Goal: Task Accomplishment & Management: Manage account settings

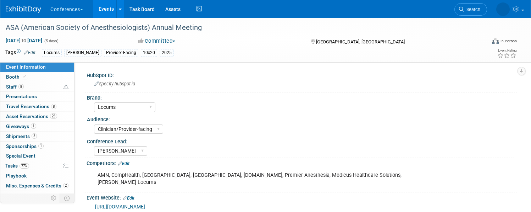
select select "Locums"
select select "Clinician/Provider-facing"
select select "[PERSON_NAME]"
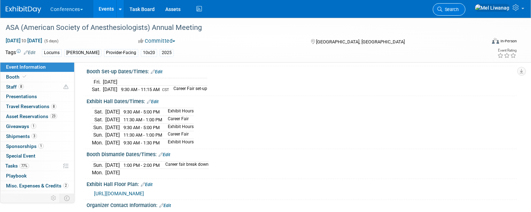
click at [443, 11] on link "Search" at bounding box center [449, 9] width 33 height 12
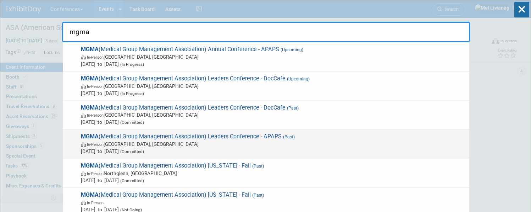
type input "mgma"
click at [228, 139] on span "MGMA (Medical Group Management Association) Leaders Conference - APAPS (Past) I…" at bounding box center [272, 144] width 387 height 22
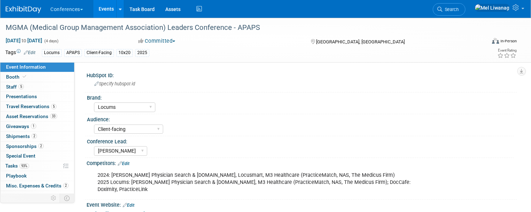
select select "Locums"
select select "Client-facing"
select select "Mel"
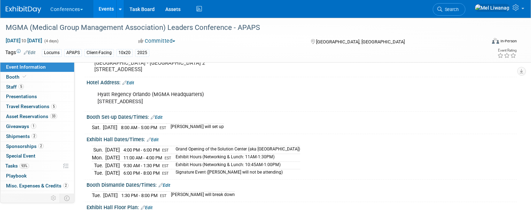
scroll to position [149, 0]
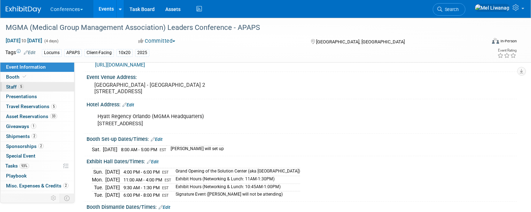
click at [59, 87] on link "5 Staff 5" at bounding box center [37, 87] width 74 height 10
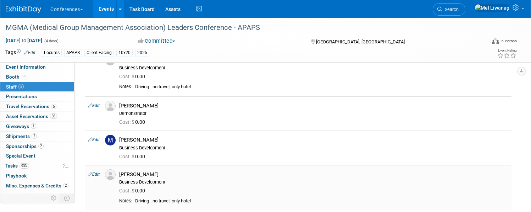
scroll to position [83, 0]
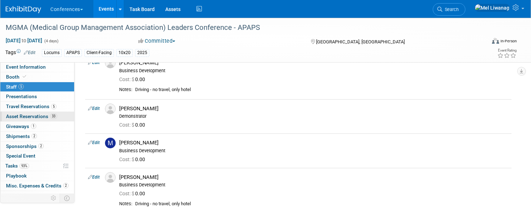
click at [40, 116] on span "Asset Reservations 33" at bounding box center [31, 116] width 51 height 6
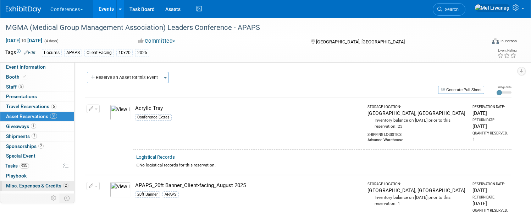
click at [45, 182] on link "2 Misc. Expenses & Credits 2" at bounding box center [37, 186] width 74 height 10
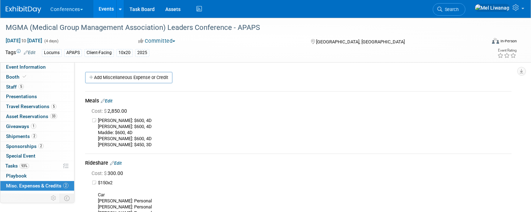
click at [452, 14] on link "Search" at bounding box center [449, 9] width 33 height 12
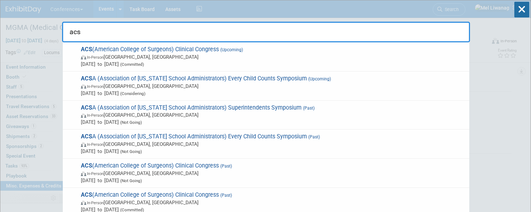
type input "acs"
click at [111, 54] on span "In-Person [GEOGRAPHIC_DATA], [GEOGRAPHIC_DATA]" at bounding box center [273, 56] width 385 height 7
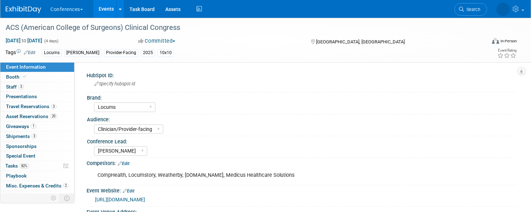
select select "Locums"
select select "Clinician/Provider-facing"
select select "[PERSON_NAME]"
click at [67, 126] on link "1 Giveaways 1" at bounding box center [37, 126] width 74 height 10
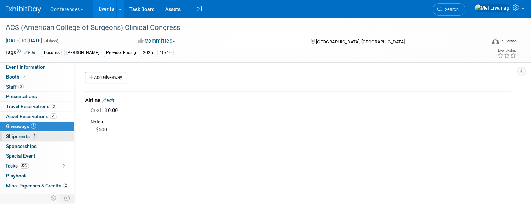
click at [67, 132] on link "3 Shipments 3" at bounding box center [37, 136] width 74 height 10
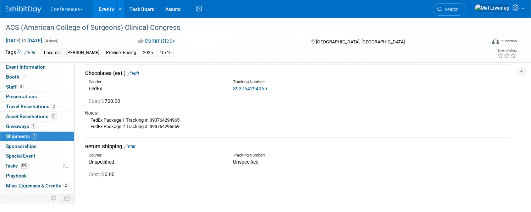
scroll to position [152, 0]
click at [57, 118] on span "Asset Reservations 20" at bounding box center [31, 116] width 51 height 6
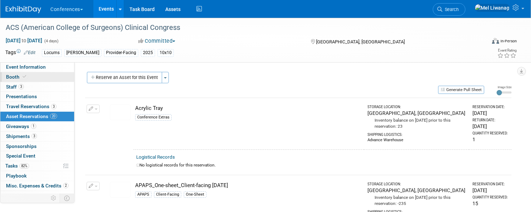
click at [28, 75] on span "Booth" at bounding box center [17, 77] width 22 height 6
select select "10'x10'"
select select "Yes"
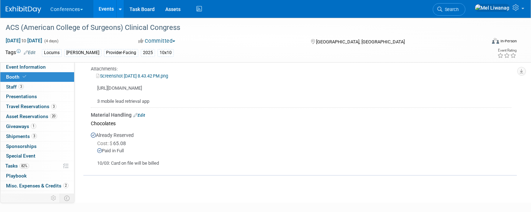
scroll to position [569, 0]
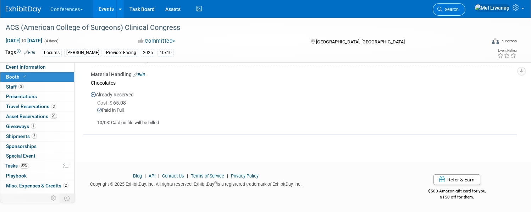
click at [458, 7] on span "Search" at bounding box center [451, 9] width 16 height 5
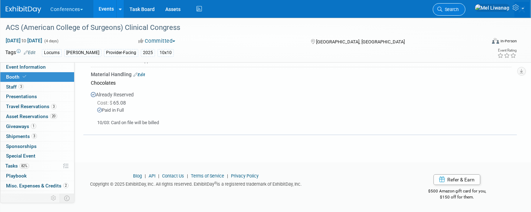
scroll to position [0, 0]
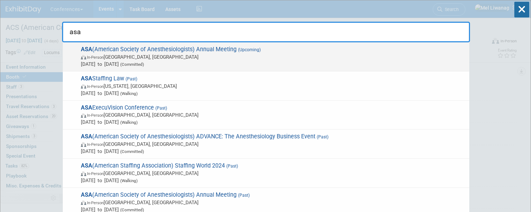
type input "asa"
click at [138, 59] on span "In-Person San Antonio, TX" at bounding box center [273, 56] width 385 height 7
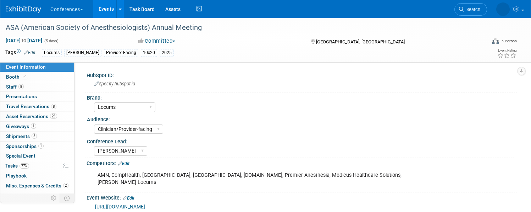
select select "Locums"
select select "Clinician/Provider-facing"
select select "[PERSON_NAME]"
click at [60, 75] on link "Booth" at bounding box center [37, 77] width 74 height 10
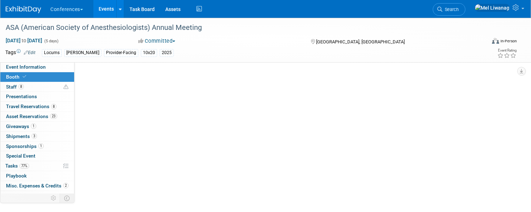
select select "10'x20'"
select select "Yes"
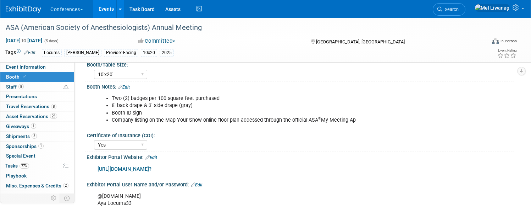
scroll to position [78, 0]
click at [152, 166] on link "https://anes2025.exh.mapyourshow.com/7_0/main/login?" at bounding box center [125, 168] width 54 height 6
click at [29, 166] on span "Tasks 77%" at bounding box center [17, 166] width 24 height 6
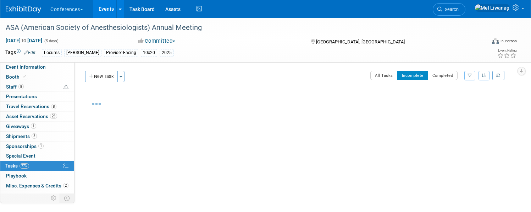
scroll to position [1, 0]
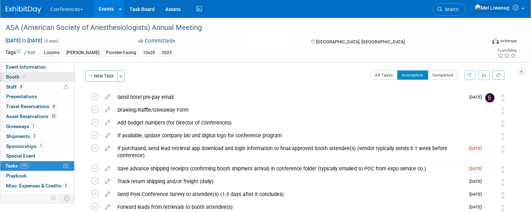
click at [69, 81] on link "Booth" at bounding box center [37, 77] width 74 height 10
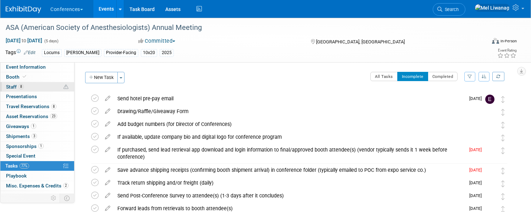
select select "10'x20'"
select select "Yes"
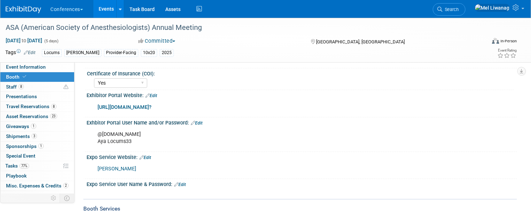
scroll to position [72, 0]
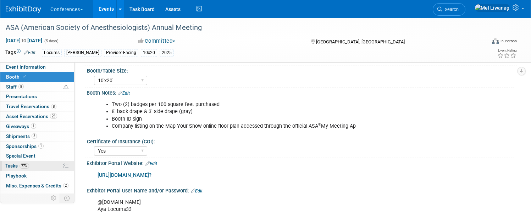
click at [65, 169] on link "77% Tasks 77%" at bounding box center [37, 166] width 74 height 10
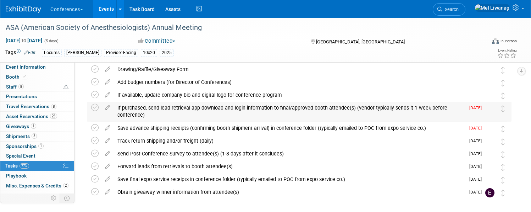
scroll to position [6, 0]
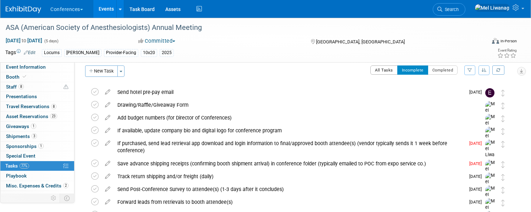
click at [371, 69] on button "All Tasks" at bounding box center [384, 69] width 27 height 9
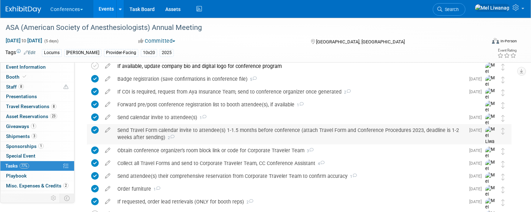
scroll to position [255, 0]
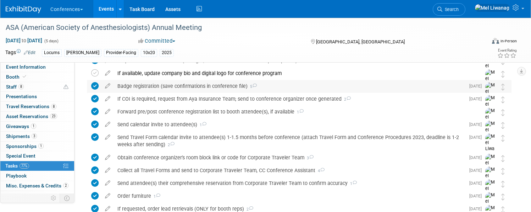
click at [290, 88] on div "Badge registration (save confirmations in conference file) 5" at bounding box center [289, 86] width 351 height 12
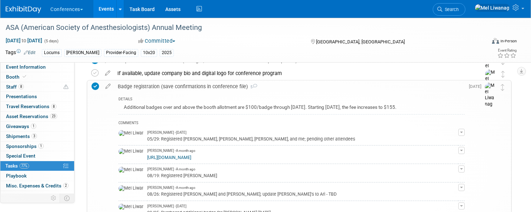
click at [290, 89] on div "Badge registration (save confirmations in conference file) 5" at bounding box center [289, 86] width 351 height 12
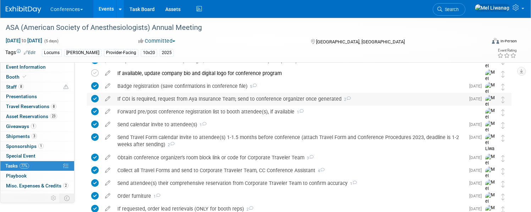
click at [290, 100] on div "If COI is required, request from Aya Insurance Team; send to conference organiz…" at bounding box center [289, 99] width 351 height 12
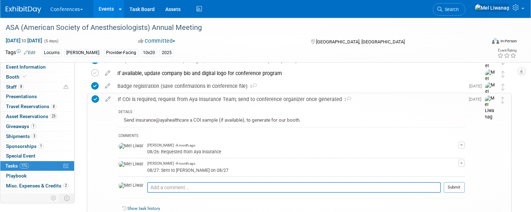
click at [54, 15] on div "Conferences Explore: My Workspaces 2 Go to Workspace: Conferences Marketing Req…" at bounding box center [261, 9] width 511 height 18
click at [38, 67] on span "Event Information" at bounding box center [26, 67] width 40 height 6
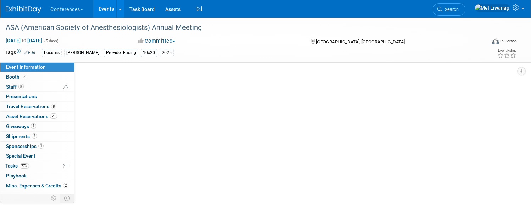
scroll to position [0, 0]
select select "Locums"
select select "Clinician/Provider-facing"
select select "Mel"
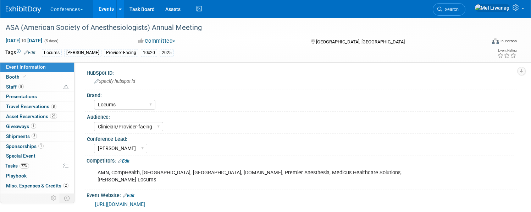
scroll to position [12, 0]
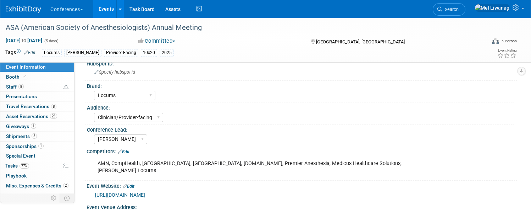
click at [145, 192] on link "https://www.asahq.org/annualmeeting/attend/scheduleataglance" at bounding box center [120, 195] width 50 height 6
click at [24, 88] on span "8" at bounding box center [20, 86] width 5 height 5
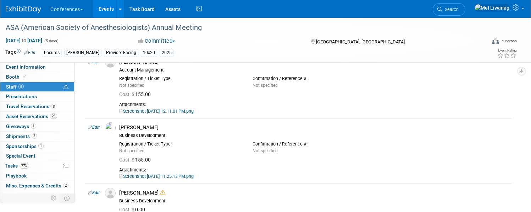
scroll to position [0, 0]
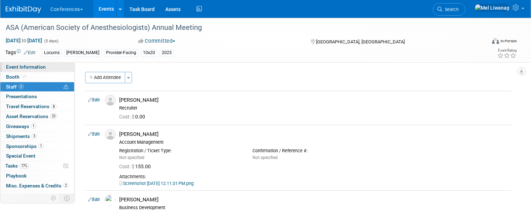
click at [46, 65] on span "Event Information" at bounding box center [26, 67] width 40 height 6
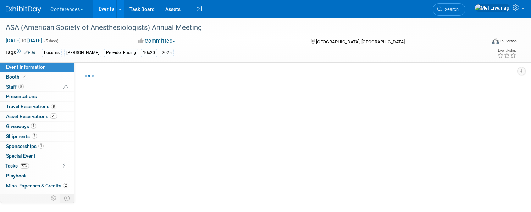
select select "Locums"
select select "Clinician/Provider-facing"
select select "[PERSON_NAME]"
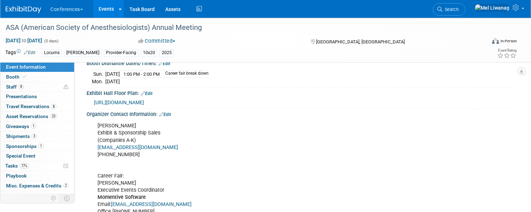
scroll to position [299, 0]
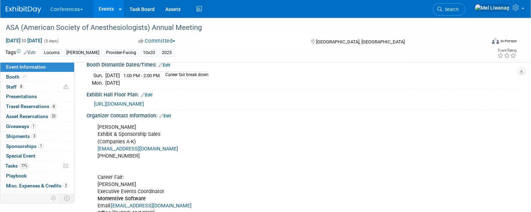
click at [144, 101] on span "https://anes2025.mapyourshow.com/8_0/exhview/index.cfm" at bounding box center [119, 104] width 50 height 6
click at [56, 106] on span "Travel Reservations 8" at bounding box center [31, 106] width 50 height 6
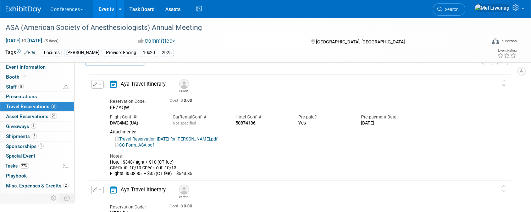
scroll to position [16, 0]
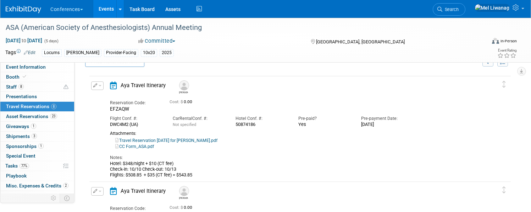
click at [184, 139] on link "Travel Reservation October 10 for SERGIO DAVIS.pdf" at bounding box center [166, 140] width 102 height 5
click at [73, 69] on link "Event Information" at bounding box center [37, 67] width 74 height 10
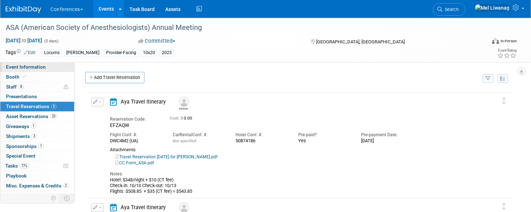
select select "Locums"
select select "Clinician/Provider-facing"
select select "[PERSON_NAME]"
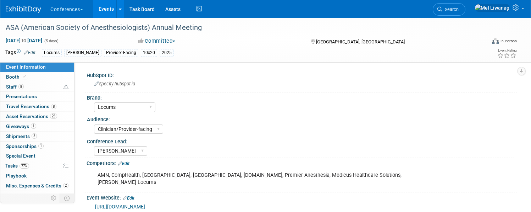
click at [212, 203] on div "https://www.asahq.org/annualmeeting/attend/scheduleataglance" at bounding box center [303, 206] width 417 height 8
click at [145, 203] on link "https://www.asahq.org/annualmeeting/attend/scheduleataglance" at bounding box center [120, 206] width 50 height 6
click at [29, 163] on span "Tasks 77%" at bounding box center [17, 166] width 24 height 6
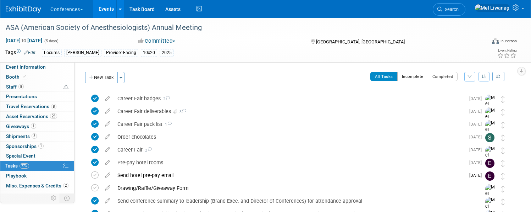
click at [401, 78] on button "Incomplete" at bounding box center [413, 76] width 31 height 9
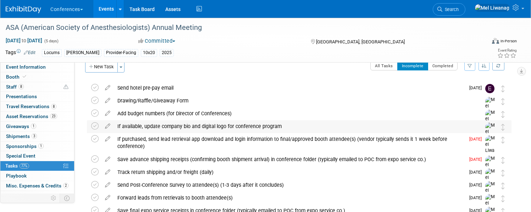
scroll to position [10, 0]
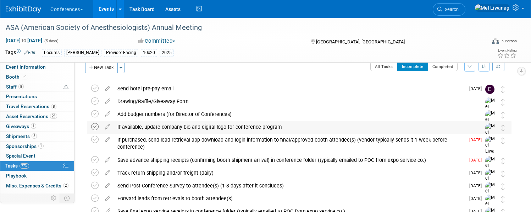
click at [99, 127] on icon at bounding box center [94, 126] width 7 height 7
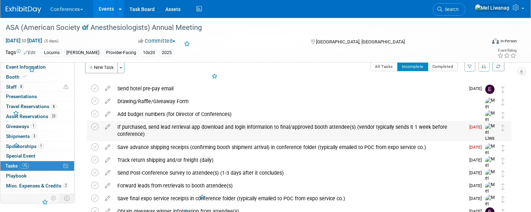
click at [182, 133] on div "If purchased, send lead retrieval app download and login information to final/a…" at bounding box center [289, 131] width 351 height 20
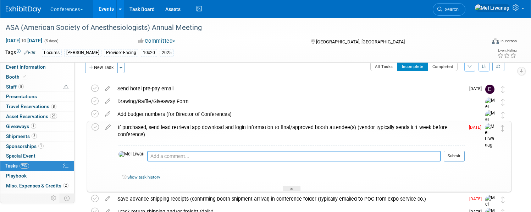
click at [186, 152] on textarea at bounding box center [294, 156] width 294 height 11
type textarea "10/03: Scheduled email for 10/06"
click at [444, 159] on button "Submit" at bounding box center [454, 156] width 21 height 11
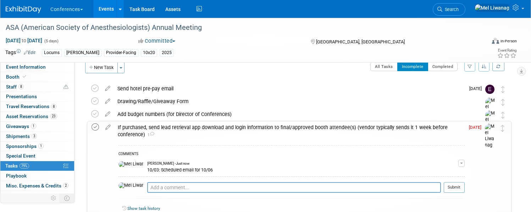
click at [99, 126] on icon at bounding box center [95, 126] width 7 height 7
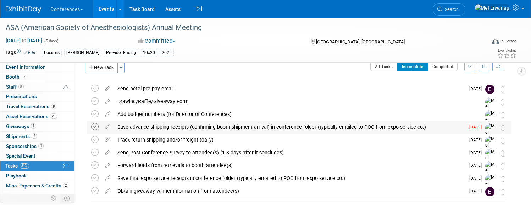
click at [99, 125] on icon at bounding box center [94, 126] width 7 height 7
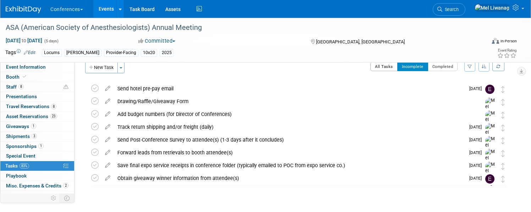
click at [375, 63] on button "All Tasks" at bounding box center [384, 66] width 27 height 9
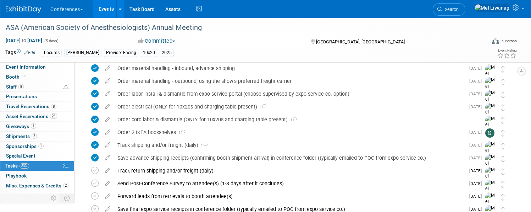
scroll to position [429, 0]
click at [221, 143] on div "Track shipping and/or freight (daily) 1" at bounding box center [289, 144] width 351 height 12
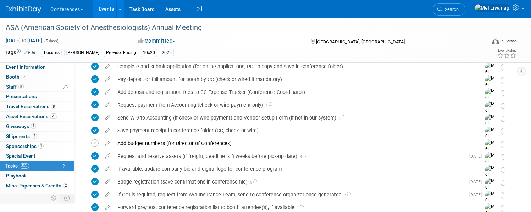
scroll to position [0, 0]
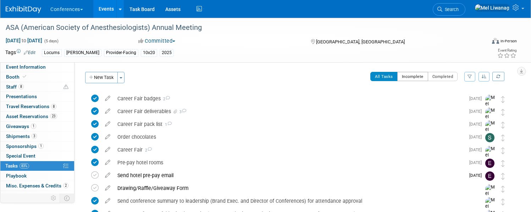
click at [409, 77] on button "Incomplete" at bounding box center [413, 76] width 31 height 9
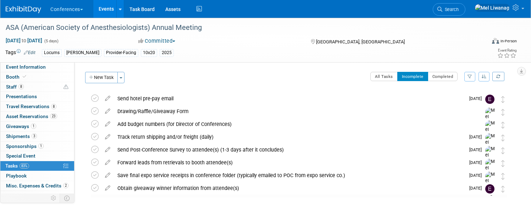
click at [41, 8] on img at bounding box center [23, 9] width 35 height 7
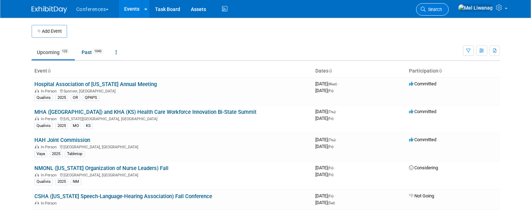
click at [442, 8] on span "Search" at bounding box center [434, 9] width 16 height 5
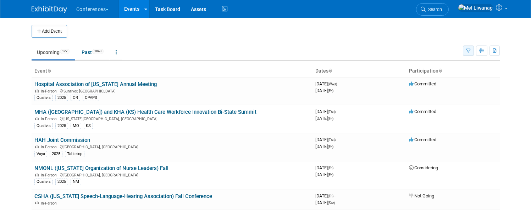
click at [471, 51] on icon "button" at bounding box center [468, 51] width 5 height 5
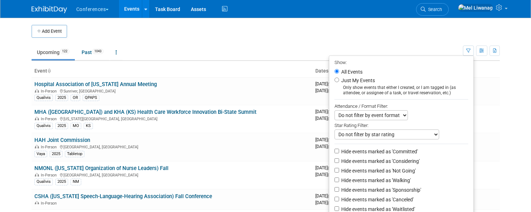
click at [348, 82] on label "Just My Events" at bounding box center [357, 80] width 35 height 7
click at [339, 82] on input "Just My Events" at bounding box center [337, 79] width 5 height 5
radio input "true"
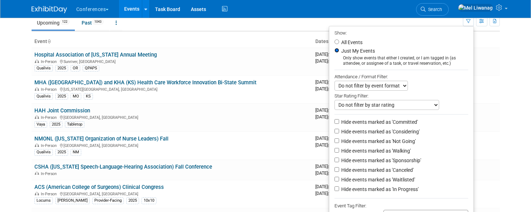
scroll to position [40, 0]
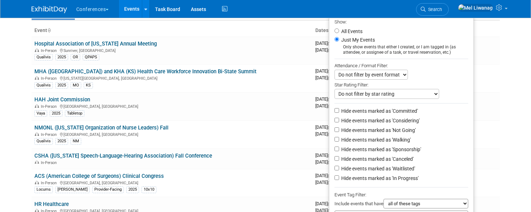
click at [393, 131] on label "Hide events marked as 'Not Going'" at bounding box center [378, 129] width 76 height 7
click at [339, 131] on input "Hide events marked as 'Not Going'" at bounding box center [337, 129] width 5 height 5
checkbox input "true"
click at [393, 167] on label "Hide events marked as 'Waitlisted'" at bounding box center [377, 168] width 75 height 7
click at [339, 167] on input "Hide events marked as 'Waitlisted'" at bounding box center [337, 167] width 5 height 5
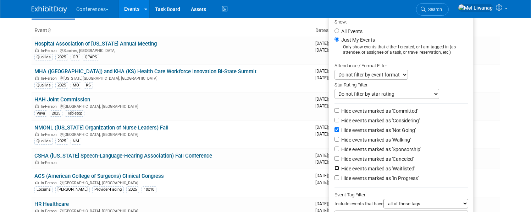
checkbox input "true"
click at [393, 162] on label "Hide events marked as 'Canceled'" at bounding box center [377, 158] width 74 height 7
click at [339, 160] on input "Hide events marked as 'Canceled'" at bounding box center [337, 158] width 5 height 5
checkbox input "true"
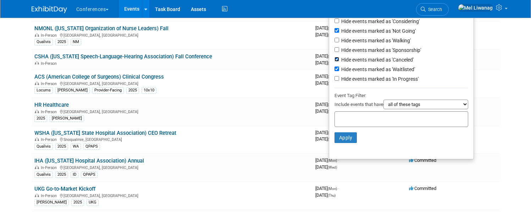
scroll to position [141, 0]
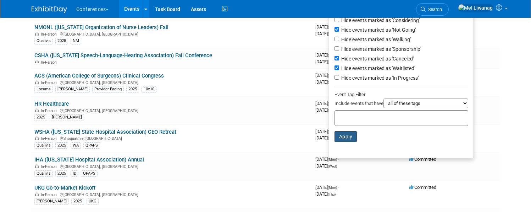
click at [347, 136] on button "Apply" at bounding box center [346, 136] width 23 height 11
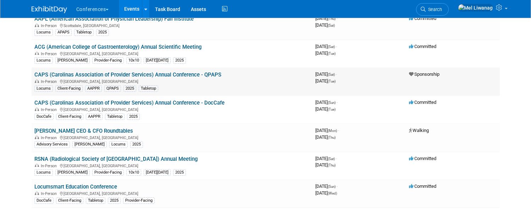
scroll to position [359, 0]
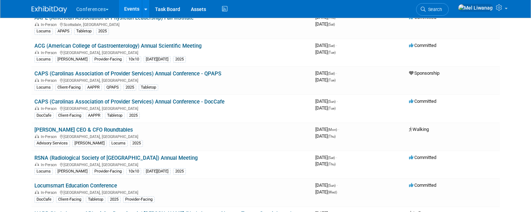
click at [454, 6] on ul "Search" at bounding box center [435, 8] width 38 height 17
click at [442, 12] on span "Search" at bounding box center [434, 9] width 16 height 5
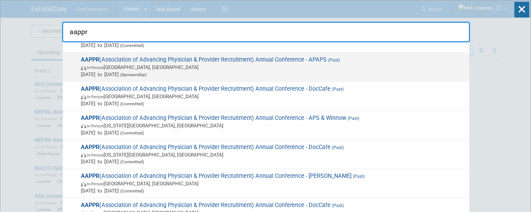
scroll to position [81, 0]
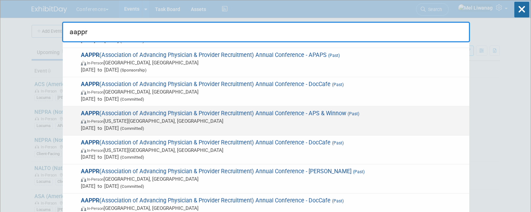
type input "aappr"
click at [326, 129] on span "[DATE] to [DATE] (Committed)" at bounding box center [273, 127] width 385 height 7
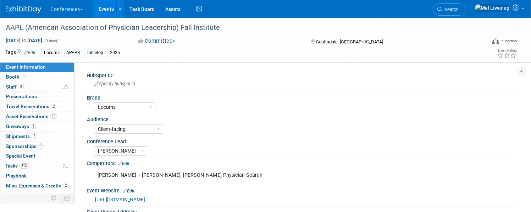
select select "Locums"
select select "Client-facing"
select select "[PERSON_NAME]"
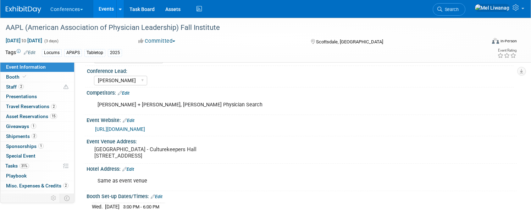
scroll to position [71, 0]
click at [145, 127] on link "https://www.physicianleaders.org/fall-institute/sponsors" at bounding box center [120, 128] width 50 height 6
click at [73, 134] on link "2 Shipments 2" at bounding box center [37, 136] width 74 height 10
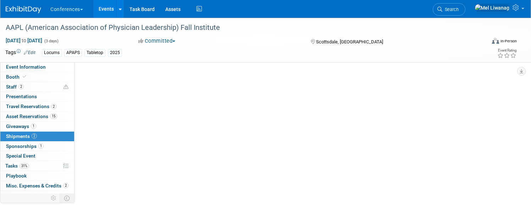
scroll to position [0, 0]
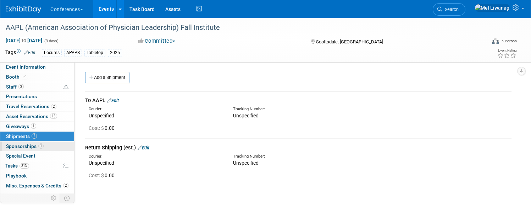
click at [70, 148] on link "1 Sponsorships 1" at bounding box center [37, 146] width 74 height 10
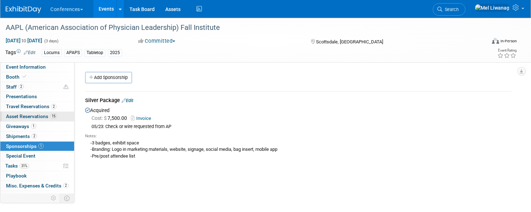
click at [57, 119] on span "Asset Reservations 15" at bounding box center [31, 116] width 51 height 6
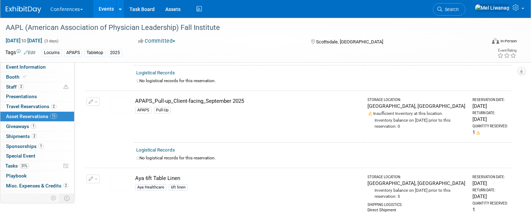
scroll to position [176, 0]
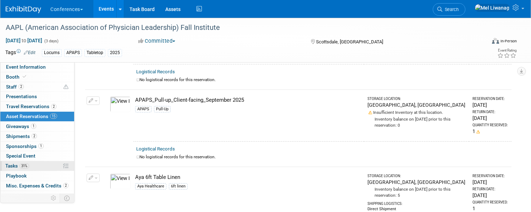
click at [53, 169] on link "31% Tasks 31%" at bounding box center [37, 166] width 74 height 10
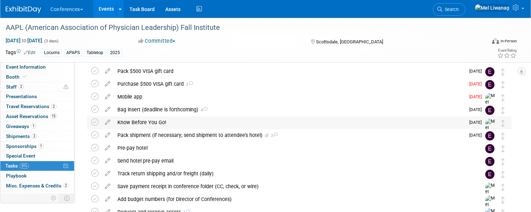
scroll to position [0, 0]
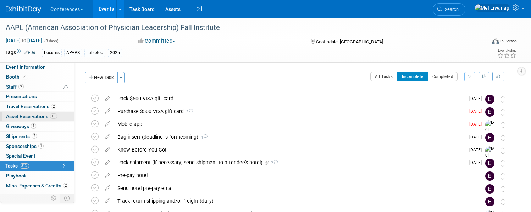
click at [57, 114] on span "15" at bounding box center [53, 115] width 7 height 5
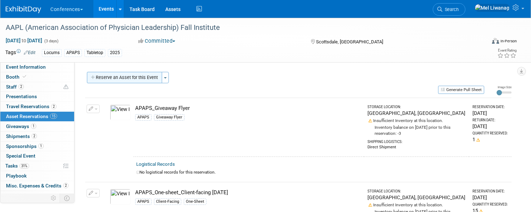
click at [159, 83] on button "Reserve an Asset for this Event" at bounding box center [124, 77] width 75 height 11
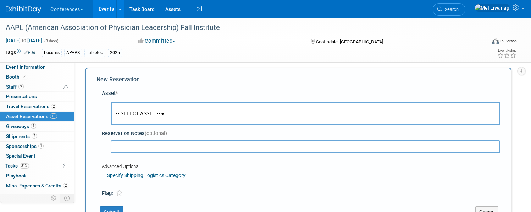
scroll to position [7, 0]
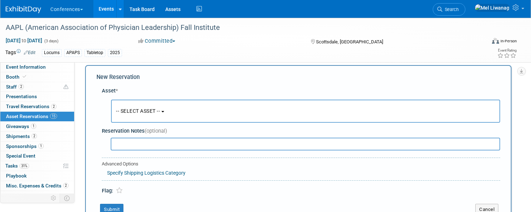
click at [176, 103] on button "-- SELECT ASSET --" at bounding box center [305, 110] width 389 height 23
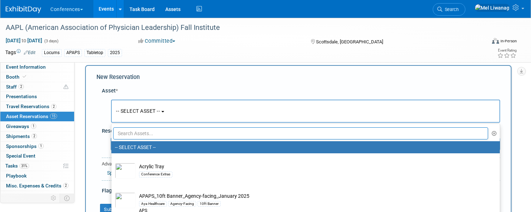
click at [176, 131] on input "text" at bounding box center [300, 133] width 375 height 12
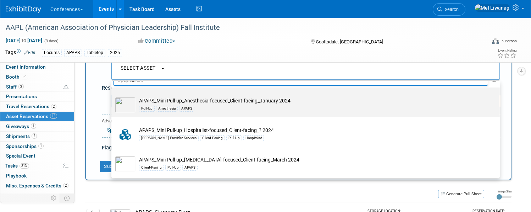
scroll to position [47, 0]
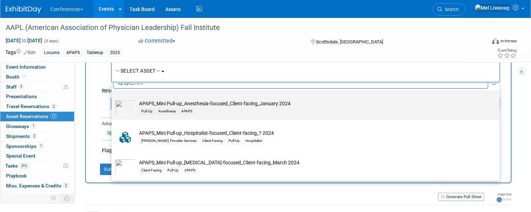
type input "apaps_mini"
click at [259, 107] on div "Pull-Up Anesthesia APAPS" at bounding box center [312, 111] width 347 height 8
click at [113, 99] on input "APAPS_Mini Pull-up_Anesthesia-focused_Client-facing_January 2024 Pull-Up Anesth…" at bounding box center [110, 96] width 5 height 5
select select "10717158"
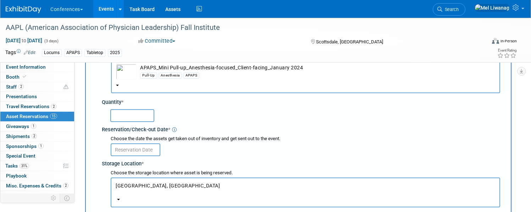
click at [137, 72] on img "button" at bounding box center [126, 72] width 21 height 16
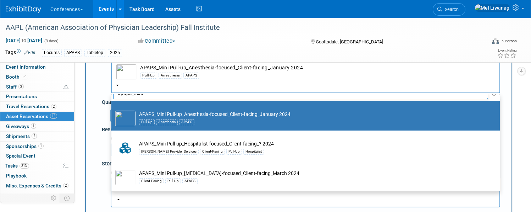
click at [137, 72] on img "button" at bounding box center [126, 72] width 21 height 16
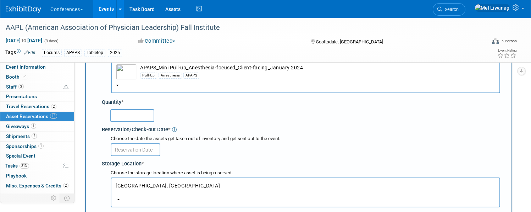
click at [154, 117] on input "text" at bounding box center [132, 115] width 44 height 13
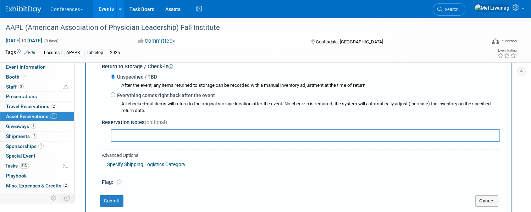
scroll to position [200, 0]
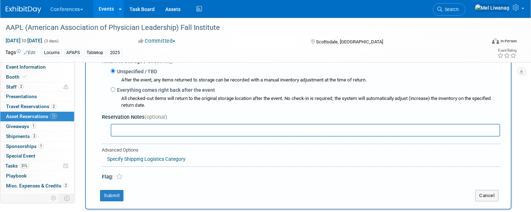
type input "1"
click at [179, 160] on link "Specify Shipping Logistics Category" at bounding box center [146, 159] width 78 height 6
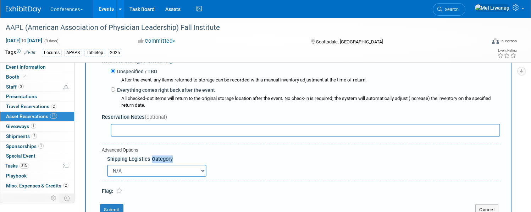
click at [173, 160] on span "Shipping Logistics Category" at bounding box center [140, 158] width 66 height 6
click at [179, 164] on div "N/A Advance Warehouse Direct Shipment Other" at bounding box center [303, 170] width 393 height 14
click at [175, 171] on select "N/A Advance Warehouse Direct Shipment Other" at bounding box center [156, 170] width 99 height 12
select select "3"
click at [133, 165] on select "N/A Advance Warehouse Direct Shipment Other" at bounding box center [156, 170] width 99 height 12
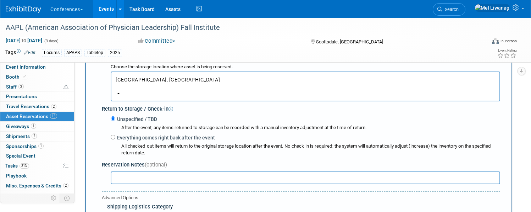
scroll to position [152, 0]
click at [170, 137] on label "Everything comes right back after the event" at bounding box center [165, 137] width 100 height 7
click at [115, 137] on input "Everything comes right back after the event" at bounding box center [113, 137] width 5 height 5
radio input "true"
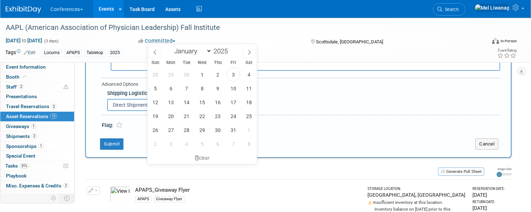
scroll to position [287, 0]
click at [229, 128] on span "31" at bounding box center [233, 131] width 14 height 14
type input "Oct 31, 2025"
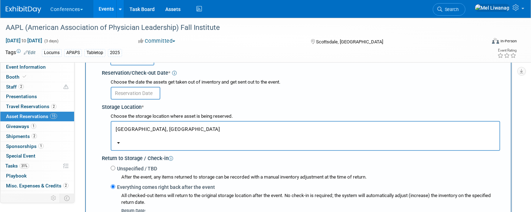
scroll to position [101, 0]
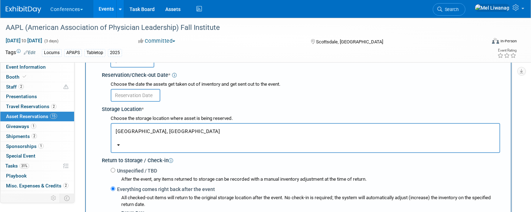
click at [160, 97] on input "text" at bounding box center [136, 95] width 50 height 13
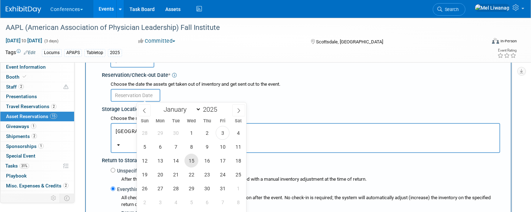
click at [193, 163] on span "15" at bounding box center [192, 160] width 14 height 14
type input "Oct 15, 2025"
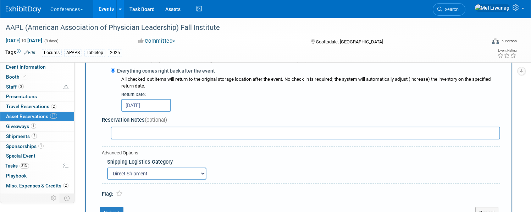
scroll to position [223, 0]
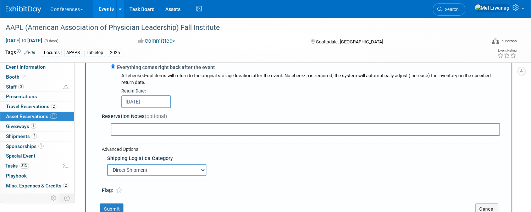
click at [144, 200] on div "New Reservation Asset * -- SELECT ASSET --" at bounding box center [298, 36] width 427 height 374
click at [124, 207] on button "Submit" at bounding box center [111, 208] width 23 height 11
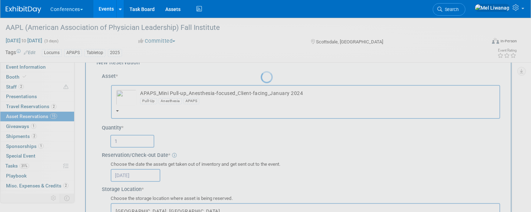
scroll to position [17, 0]
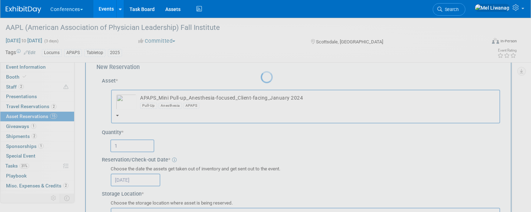
click at [261, 100] on div at bounding box center [266, 106] width 10 height 212
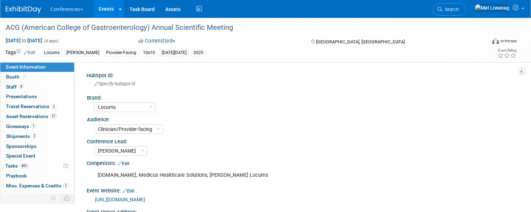
select select "Locums"
select select "Clinician/Provider-facing"
select select "[PERSON_NAME]"
click at [463, 6] on link "Search" at bounding box center [449, 9] width 33 height 12
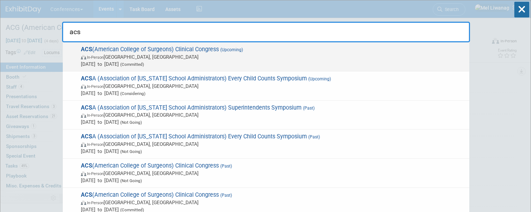
type input "acs"
click at [204, 57] on span "In-Person Chicago, IL" at bounding box center [273, 56] width 385 height 7
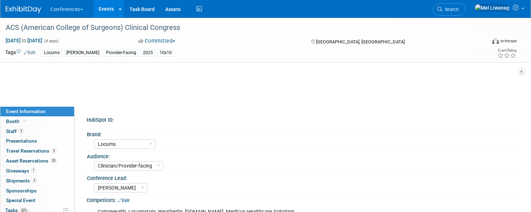
select select "Locums"
select select "Clinician/Provider-facing"
select select "[PERSON_NAME]"
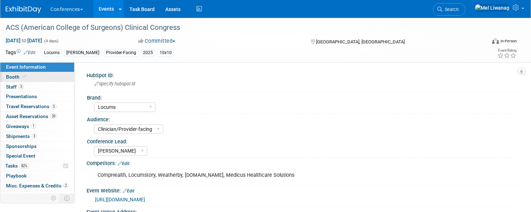
click at [74, 80] on link "Booth" at bounding box center [37, 77] width 74 height 10
select select "10'x10'"
select select "Yes"
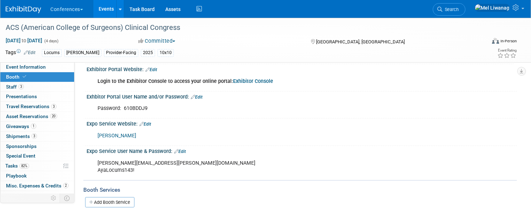
scroll to position [135, 0]
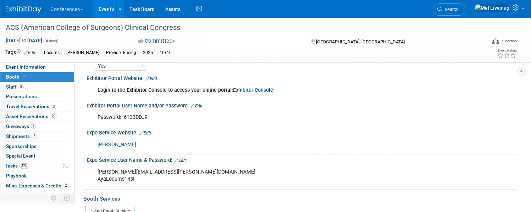
click at [273, 89] on link "Exhibitor Console" at bounding box center [253, 90] width 40 height 6
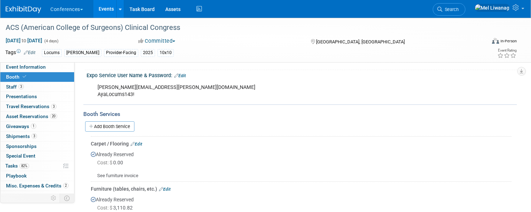
scroll to position [220, 0]
click at [58, 166] on link "82% Tasks 82%" at bounding box center [37, 166] width 74 height 10
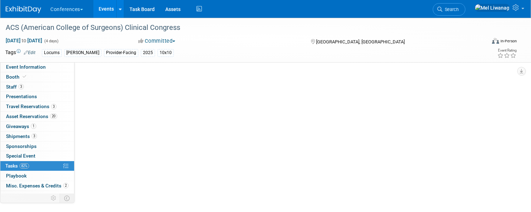
scroll to position [0, 0]
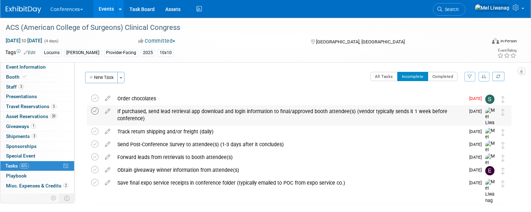
click at [99, 110] on icon at bounding box center [94, 110] width 7 height 7
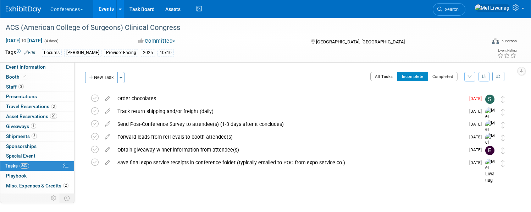
click at [372, 77] on button "All Tasks" at bounding box center [384, 76] width 27 height 9
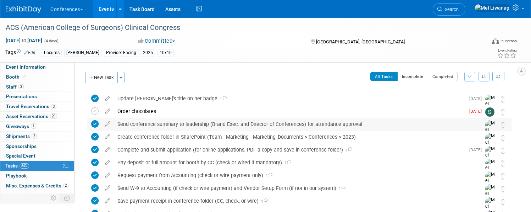
scroll to position [146, 0]
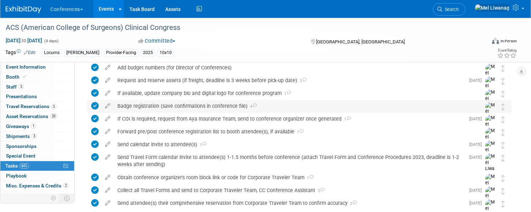
click at [218, 103] on div "Badge registration (save confirmations in conference file) 4" at bounding box center [292, 106] width 357 height 12
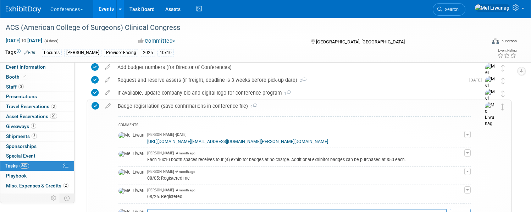
click at [242, 144] on link "https://plusgroups.mcievents.com/acscongress2025/login/sso/cvent?sso=https:%2F%…" at bounding box center [237, 141] width 181 height 5
click at [333, 105] on div "Badge registration (save confirmations in conference file) 4" at bounding box center [292, 106] width 357 height 12
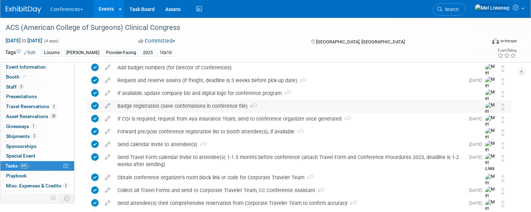
scroll to position [0, 0]
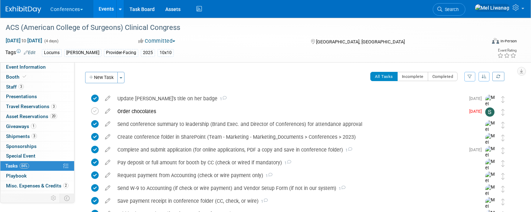
click at [41, 9] on img at bounding box center [23, 9] width 35 height 7
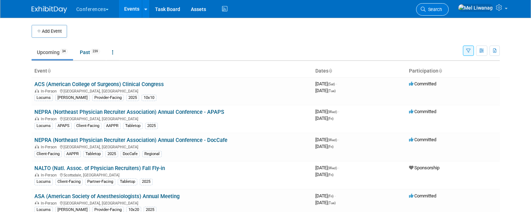
click at [449, 6] on link "Search" at bounding box center [432, 9] width 33 height 12
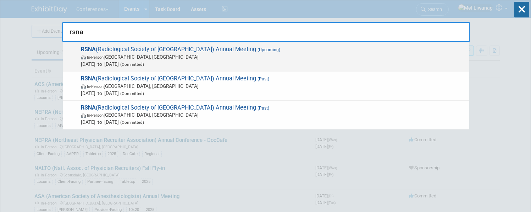
type input "rsna"
click at [386, 61] on span "Nov 29, 2025 to Dec 4, 2025 (Committed)" at bounding box center [273, 63] width 385 height 7
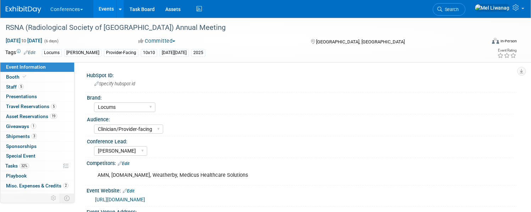
select select "Locums"
select select "Clinician/Provider-facing"
select select "[PERSON_NAME]"
click at [57, 165] on link "32% Tasks 32%" at bounding box center [37, 166] width 74 height 10
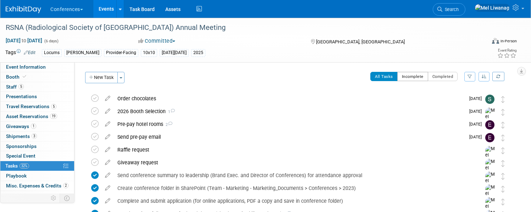
click at [398, 78] on button "Incomplete" at bounding box center [413, 76] width 31 height 9
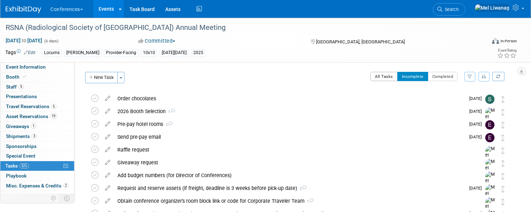
click at [371, 74] on button "All Tasks" at bounding box center [384, 76] width 27 height 9
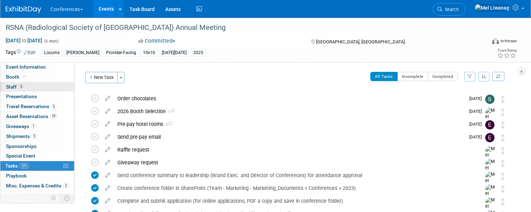
click at [60, 88] on link "5 Staff 5" at bounding box center [37, 87] width 74 height 10
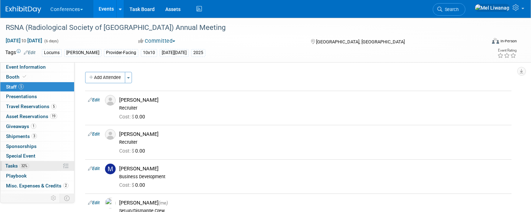
click at [29, 167] on span "32%" at bounding box center [25, 165] width 10 height 5
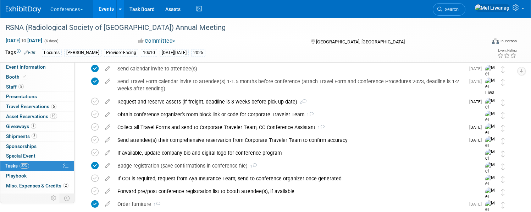
scroll to position [184, 0]
click at [219, 165] on div "Badge registration (save confirmations in conference file) 1" at bounding box center [292, 165] width 357 height 12
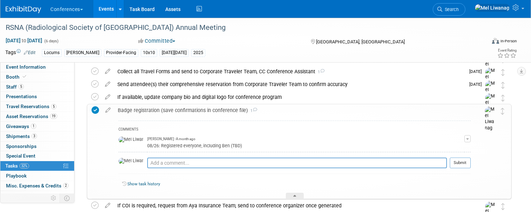
scroll to position [243, 0]
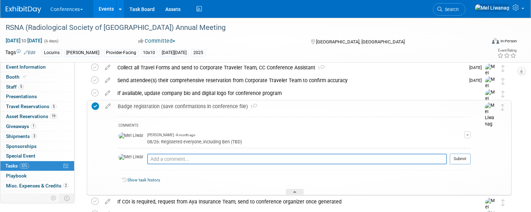
click at [263, 106] on div "Badge registration (save confirmations in conference file) 1" at bounding box center [292, 106] width 357 height 12
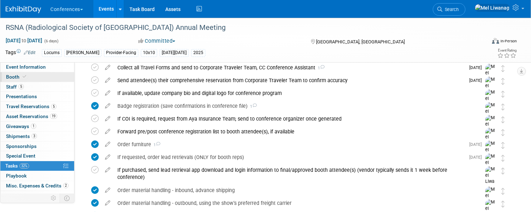
click at [74, 79] on link "Booth" at bounding box center [37, 77] width 74 height 10
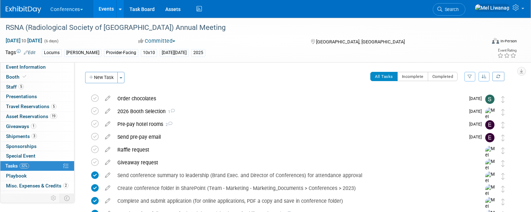
select select "10'x10'"
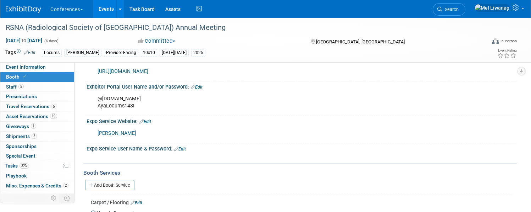
scroll to position [133, 0]
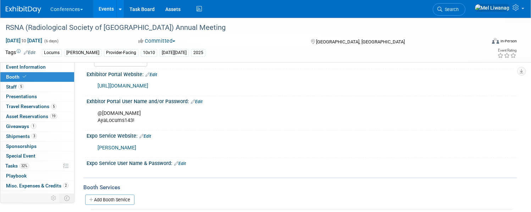
click at [148, 84] on link "https://rsna2025.exh.mapyourshow.com/7_0/main/login" at bounding box center [123, 86] width 51 height 6
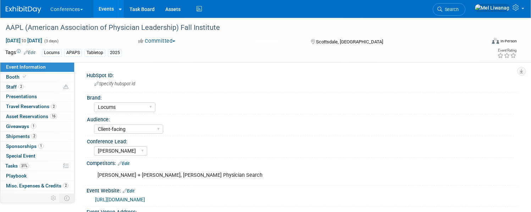
select select "Locums"
select select "Client-facing"
select select "[PERSON_NAME]"
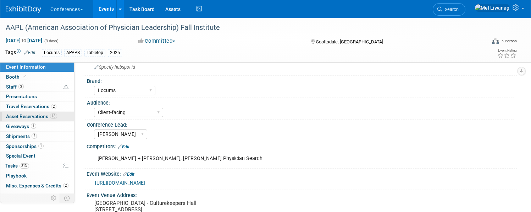
click at [74, 115] on link "16 Asset Reservations 16" at bounding box center [37, 116] width 74 height 10
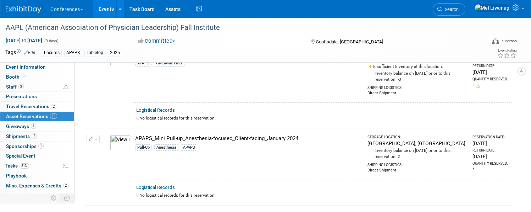
scroll to position [60, 0]
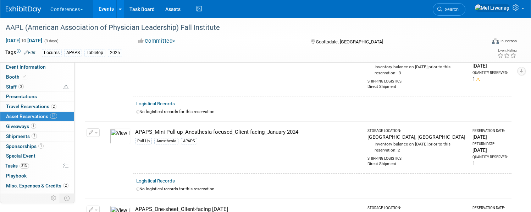
click at [100, 128] on button "button" at bounding box center [93, 132] width 13 height 9
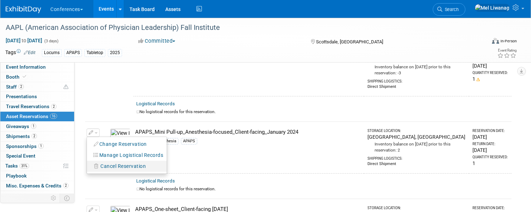
click at [144, 169] on button "Cancel Reservation" at bounding box center [120, 166] width 59 height 10
click at [186, 167] on link "Yes" at bounding box center [175, 171] width 21 height 11
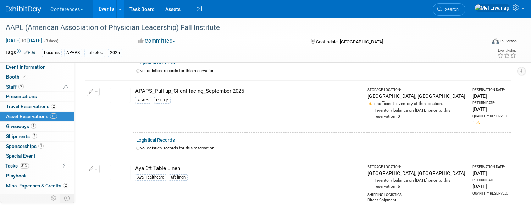
scroll to position [0, 0]
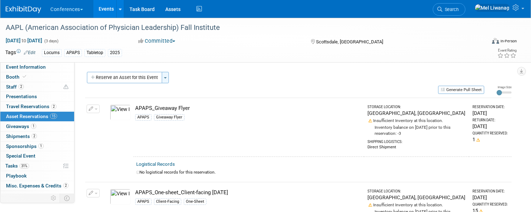
click at [167, 78] on span "button" at bounding box center [165, 77] width 3 height 1
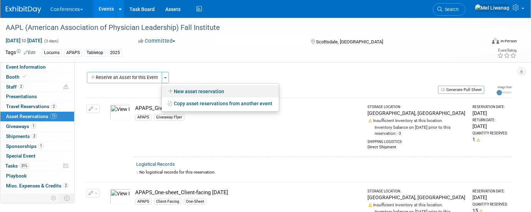
click at [212, 93] on link "New asset reservation" at bounding box center [220, 91] width 117 height 12
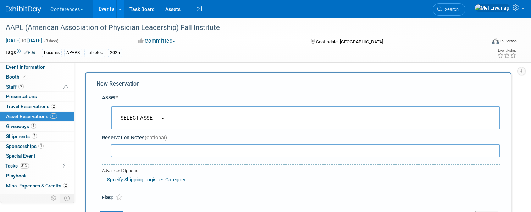
scroll to position [7, 0]
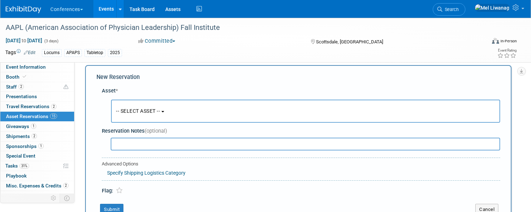
click at [160, 112] on span "-- SELECT ASSET --" at bounding box center [138, 111] width 44 height 6
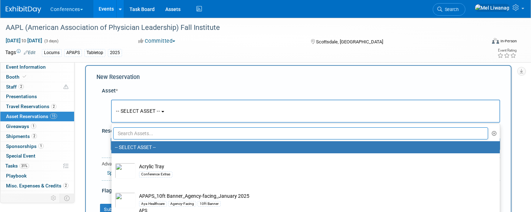
click at [182, 136] on input "text" at bounding box center [300, 133] width 375 height 12
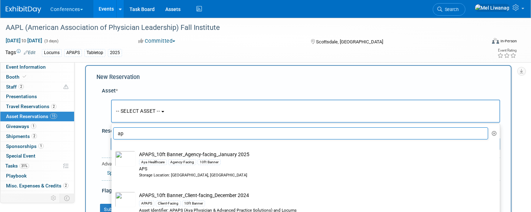
type input "a"
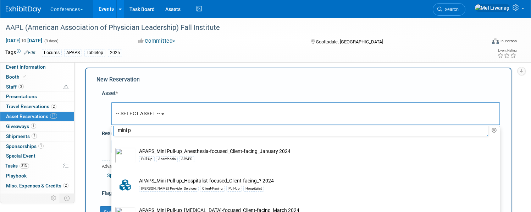
scroll to position [7, 0]
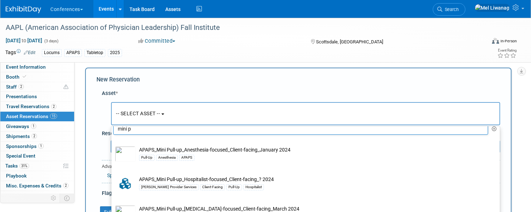
type input "mini p"
click at [270, 81] on div "New Reservation" at bounding box center [299, 80] width 404 height 8
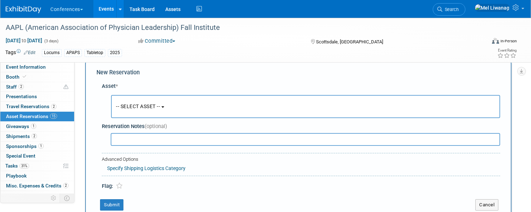
scroll to position [18, 0]
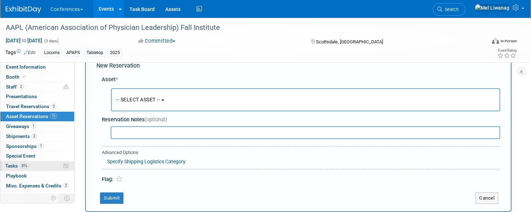
click at [69, 163] on link "31% Tasks 31%" at bounding box center [37, 166] width 74 height 10
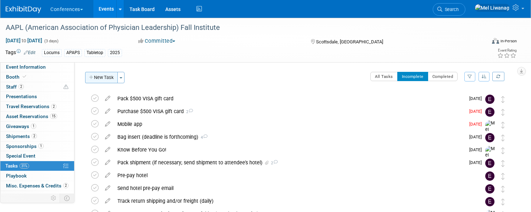
click at [118, 75] on button "New Task" at bounding box center [101, 77] width 33 height 11
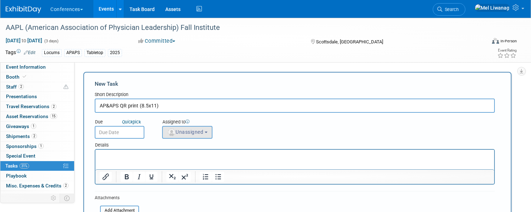
type input "AP&APS QR print (8.5x11)"
click at [203, 135] on span "Unassigned" at bounding box center [185, 132] width 36 height 6
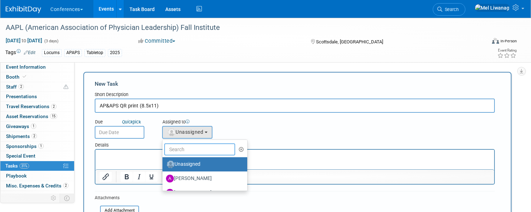
click at [215, 150] on input "text" at bounding box center [199, 149] width 71 height 12
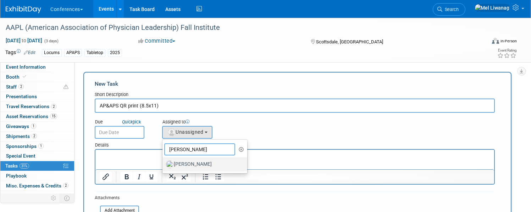
type input "sara"
click at [215, 166] on label "[PERSON_NAME]" at bounding box center [203, 163] width 74 height 11
click at [164, 165] on input "[PERSON_NAME]" at bounding box center [161, 163] width 5 height 5
select select "2e041d79-74fe-4326-a18a-cd901209ba60"
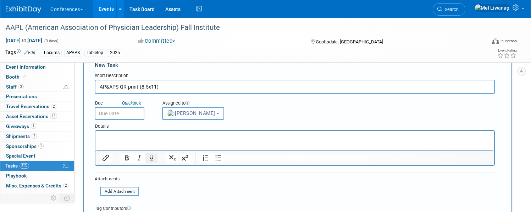
scroll to position [26, 0]
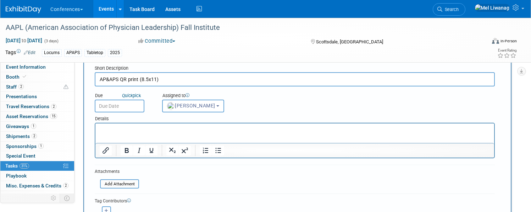
click at [111, 207] on button "button" at bounding box center [106, 210] width 9 height 9
select select
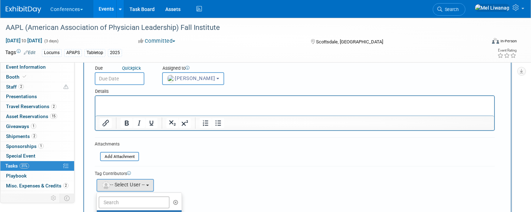
scroll to position [54, 0]
click at [162, 197] on input "text" at bounding box center [134, 201] width 71 height 12
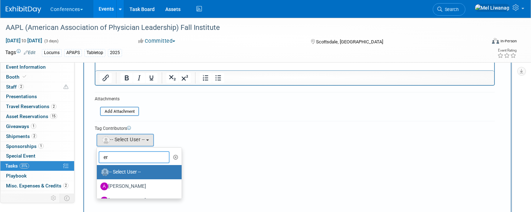
scroll to position [102, 0]
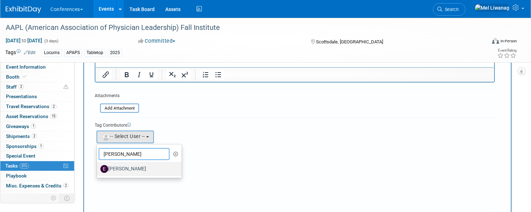
type input "erin"
click at [151, 168] on label "[PERSON_NAME]" at bounding box center [137, 168] width 74 height 11
click at [98, 168] on input "[PERSON_NAME]" at bounding box center [95, 167] width 5 height 5
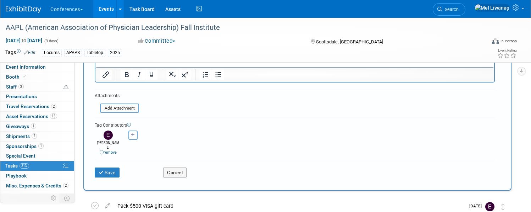
click at [241, 113] on form "New Task Short Description AP&APS QR print (8.5x11) Due Quick pick sara Unassig…" at bounding box center [298, 80] width 406 height 204
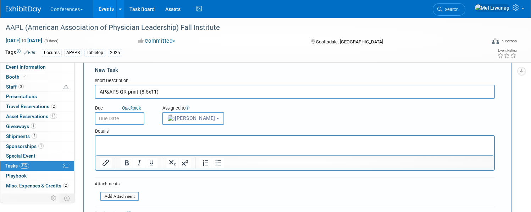
scroll to position [11, 0]
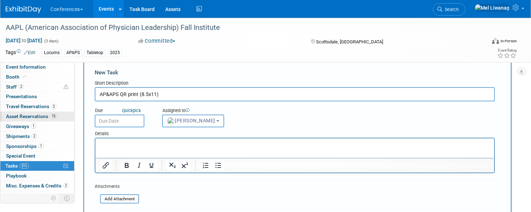
click at [56, 116] on span "Asset Reservations 15" at bounding box center [31, 116] width 51 height 6
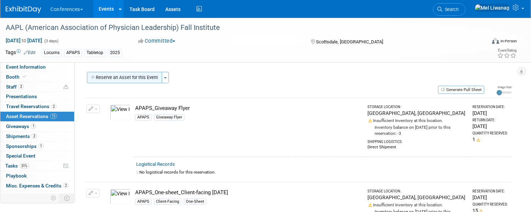
click at [162, 77] on button "Reserve an Asset for this Event" at bounding box center [124, 77] width 75 height 11
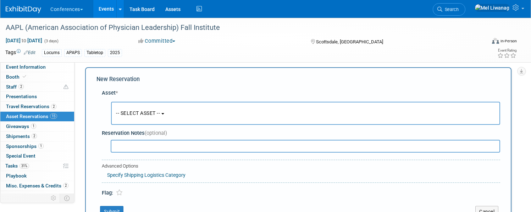
scroll to position [7, 0]
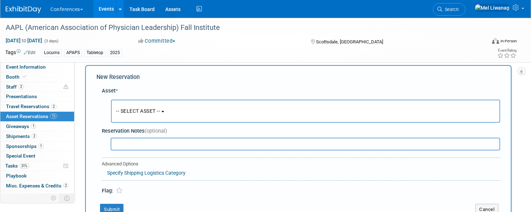
click at [224, 108] on button "-- SELECT ASSET --" at bounding box center [305, 110] width 389 height 23
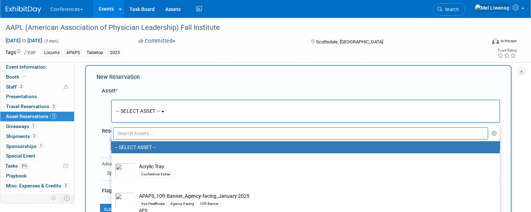
click at [193, 131] on input "text" at bounding box center [300, 133] width 375 height 12
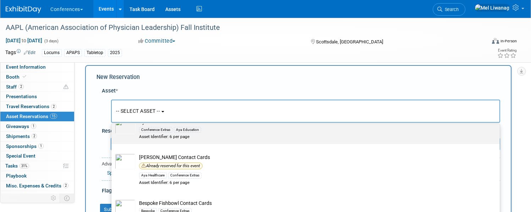
scroll to position [33, 0]
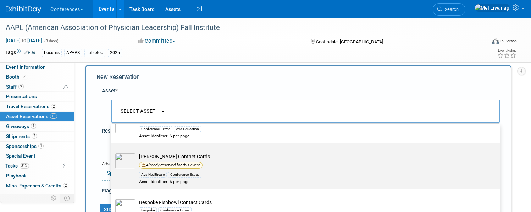
type input "contact"
click at [201, 158] on td "Aya Fishbowl Contact Cards Already reserved for this event Aya Healthcare Confe…" at bounding box center [311, 169] width 350 height 32
click at [113, 152] on input "Aya Fishbowl Contact Cards Already reserved for this event Aya Healthcare Confe…" at bounding box center [110, 149] width 5 height 5
select select "10713455"
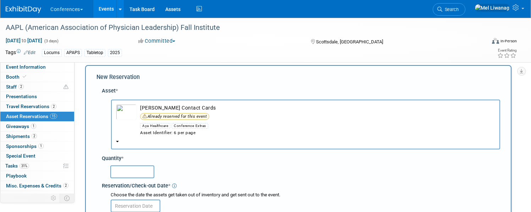
click at [154, 166] on input "text" at bounding box center [132, 171] width 44 height 13
type input "2"
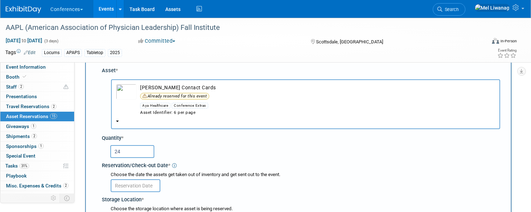
scroll to position [31, 0]
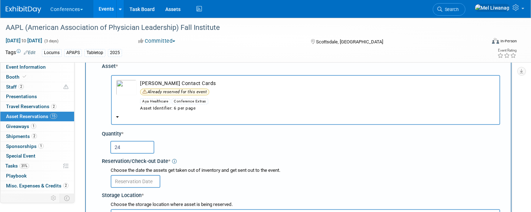
type input "24"
click at [160, 180] on input "text" at bounding box center [136, 181] width 50 height 13
click at [211, 174] on div at bounding box center [306, 181] width 390 height 14
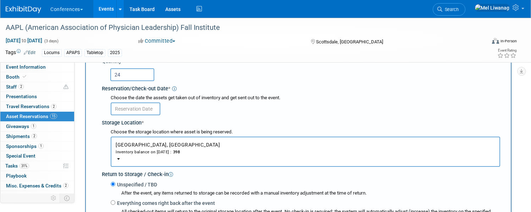
scroll to position [104, 0]
click at [174, 116] on div "Storage Location *" at bounding box center [301, 121] width 399 height 10
click at [160, 108] on input "text" at bounding box center [136, 108] width 50 height 13
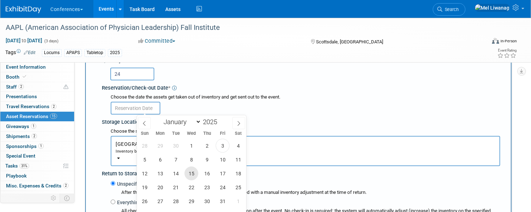
click at [192, 176] on span "15" at bounding box center [192, 173] width 14 height 14
type input "Oct 15, 2025"
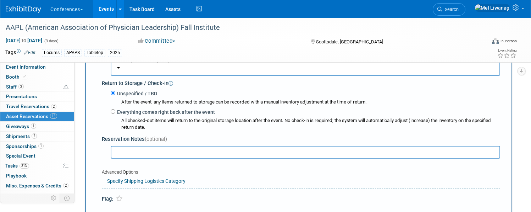
scroll to position [196, 0]
click at [186, 179] on link "Specify Shipping Logistics Category" at bounding box center [146, 180] width 78 height 6
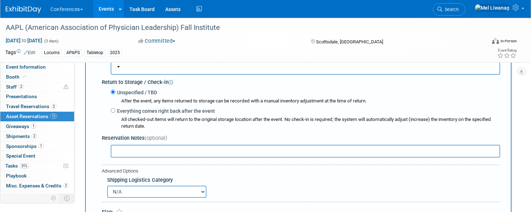
click at [200, 190] on select "N/A Advance Warehouse Direct Shipment Other" at bounding box center [156, 191] width 99 height 12
select select "3"
click at [133, 185] on select "N/A Advance Warehouse Direct Shipment Other" at bounding box center [156, 191] width 99 height 12
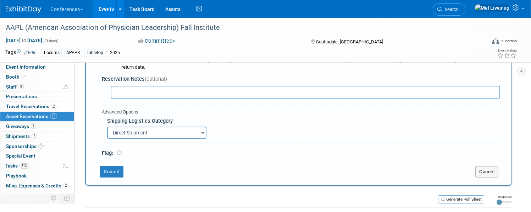
scroll to position [259, 0]
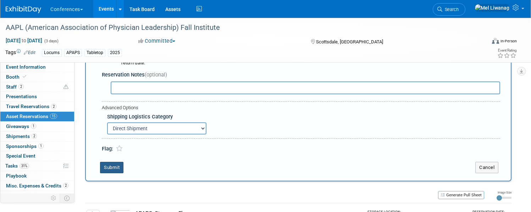
click at [124, 172] on button "Submit" at bounding box center [111, 167] width 23 height 11
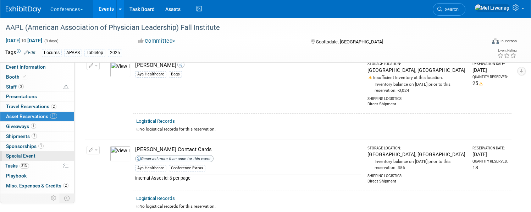
click at [58, 160] on link "Special Event" at bounding box center [37, 156] width 74 height 10
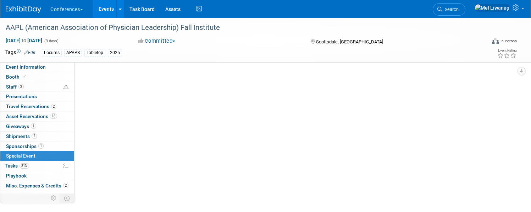
scroll to position [240, 0]
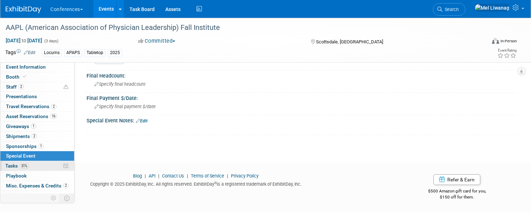
click at [55, 170] on link "31% Tasks 31%" at bounding box center [37, 166] width 74 height 10
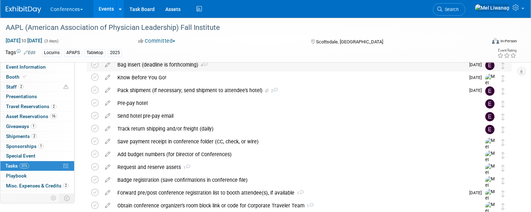
scroll to position [301, 0]
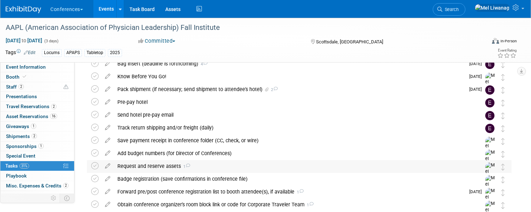
click at [204, 165] on div "Request and reserve assets 1" at bounding box center [292, 166] width 357 height 12
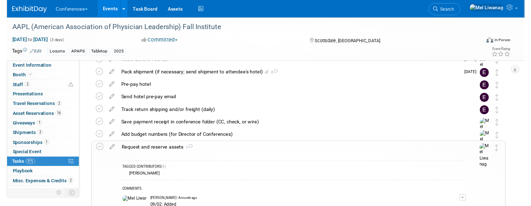
scroll to position [339, 0]
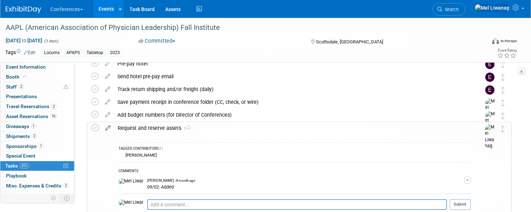
click at [114, 123] on icon at bounding box center [108, 126] width 12 height 9
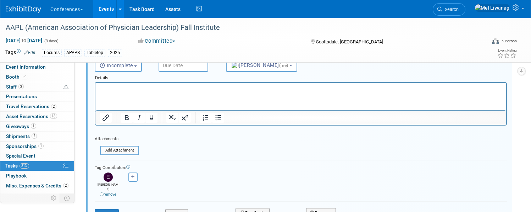
scroll to position [448, 0]
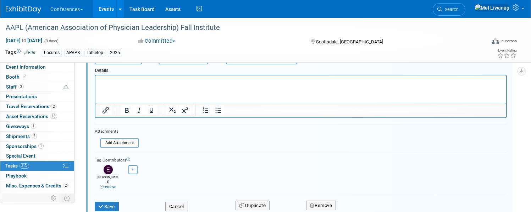
click at [144, 165] on div "<img src="https://www.exhibitday.com/Images/Unassigned-User-Icon.png" style="wi…" at bounding box center [132, 169] width 23 height 9
click at [138, 169] on button "button" at bounding box center [133, 169] width 9 height 9
select select
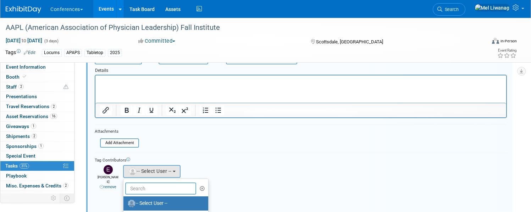
click at [162, 182] on input "text" at bounding box center [160, 188] width 71 height 12
type input "sar"
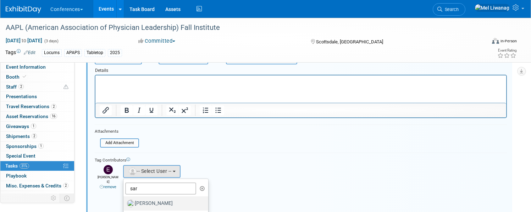
click at [163, 197] on label "[PERSON_NAME]" at bounding box center [164, 202] width 74 height 11
click at [125, 200] on input "[PERSON_NAME]" at bounding box center [122, 202] width 5 height 5
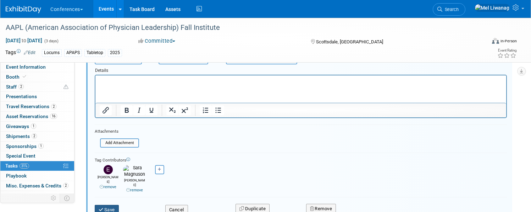
click at [119, 204] on button "Save" at bounding box center [107, 209] width 24 height 10
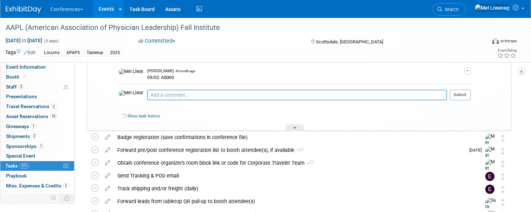
click at [185, 92] on textarea at bounding box center [297, 94] width 300 height 11
type textarea "2"
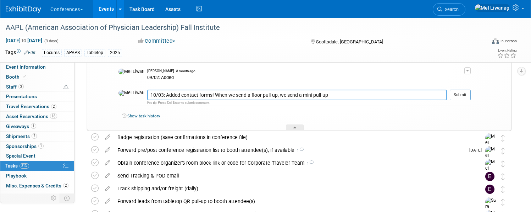
click at [327, 90] on textarea "10/03: Added contact forms! When we send a floor pull-up, we send a mini pull-up" at bounding box center [297, 94] width 300 height 11
click at [369, 89] on textarea "10/03: Added contact forms! When we send a floor pull-up, we send a mini QR pul…" at bounding box center [297, 94] width 300 height 11
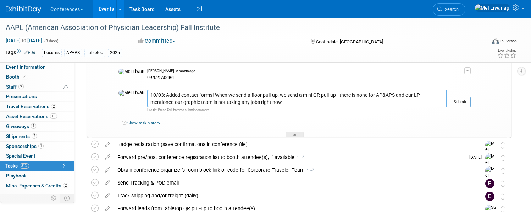
click at [302, 91] on textarea "10/03: Added contact forms! When we send a floor pull-up, we send a mini QR pul…" at bounding box center [297, 98] width 300 height 18
click at [400, 90] on textarea "10/03: Added contact forms! When we send a floor pull-up, we typically send a m…" at bounding box center [297, 98] width 300 height 18
click at [180, 95] on textarea "10/03: Added contact forms! When we send a floor pull-up, we typically send a m…" at bounding box center [297, 98] width 300 height 18
click at [318, 101] on textarea "10/03: Added contact forms! When we send a floor pull-up, we typically send a m…" at bounding box center [297, 98] width 300 height 18
click at [224, 89] on textarea "10/03: Added contact forms! When we send a floor pull-up, we typically send a m…" at bounding box center [297, 98] width 300 height 18
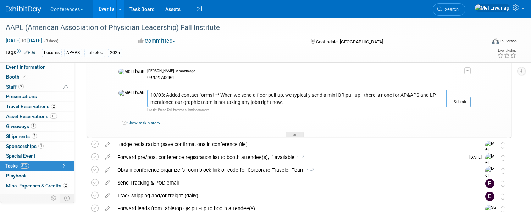
type textarea "10/03: Added contact forms! ** When we send a floor pull-up, we typically send …"
click at [457, 107] on div at bounding box center [460, 109] width 21 height 5
click at [450, 97] on button "Submit" at bounding box center [460, 102] width 21 height 11
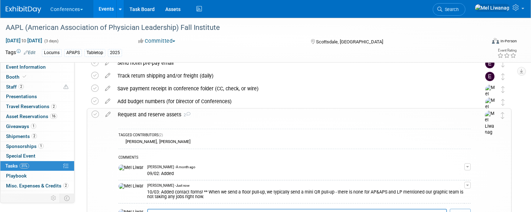
scroll to position [350, 0]
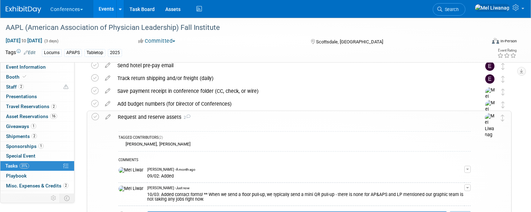
click at [404, 114] on div "Request and reserve assets 2" at bounding box center [292, 117] width 357 height 12
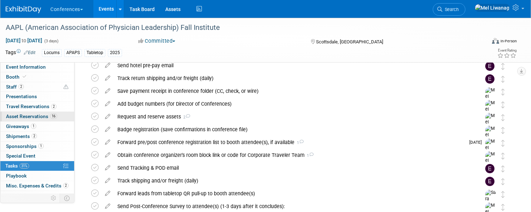
click at [57, 113] on span "Asset Reservations 16" at bounding box center [31, 116] width 51 height 6
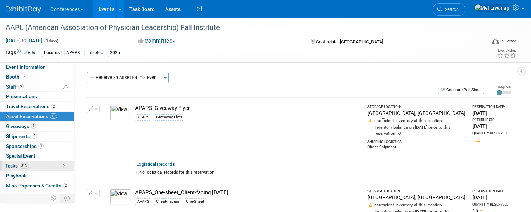
click at [43, 169] on link "31% Tasks 31%" at bounding box center [37, 166] width 74 height 10
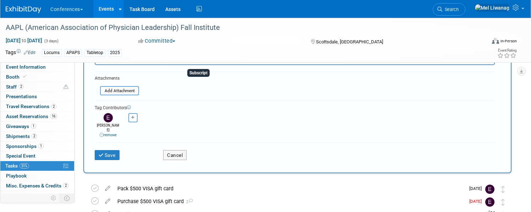
scroll to position [168, 0]
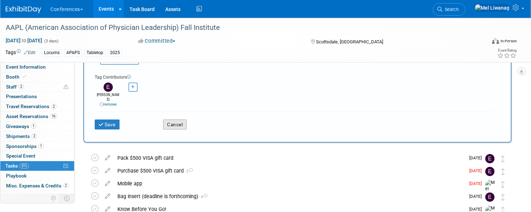
click at [187, 122] on button "Cancel" at bounding box center [174, 124] width 23 height 10
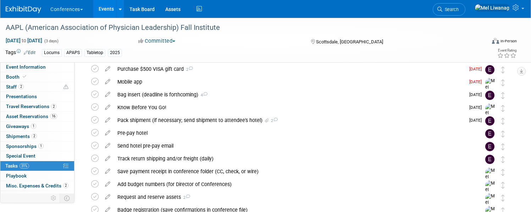
scroll to position [0, 0]
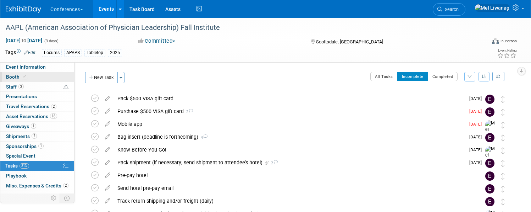
click at [66, 76] on link "Booth" at bounding box center [37, 77] width 74 height 10
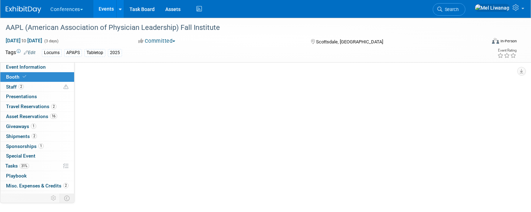
select select "6' tabletop"
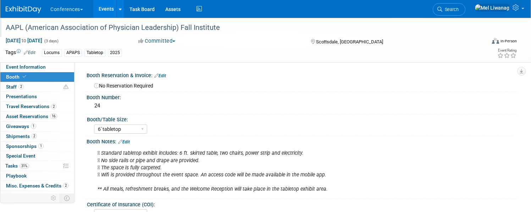
click at [227, 31] on div "AAPL (American Association of Physician Leadership) Fall Institute" at bounding box center [238, 27] width 470 height 13
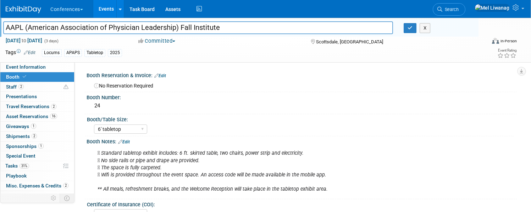
drag, startPoint x: 245, startPoint y: 29, endPoint x: 0, endPoint y: 19, distance: 245.2
click at [0, 19] on div "AAPL (American Association of Physician Leadership) Fall Institute AAPL (Americ…" at bounding box center [265, 40] width 531 height 45
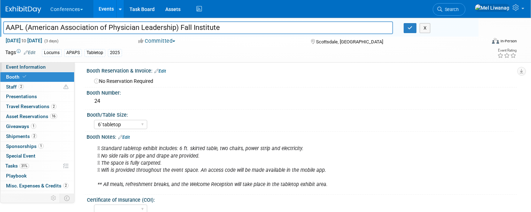
click at [74, 67] on link "Event Information" at bounding box center [37, 67] width 74 height 10
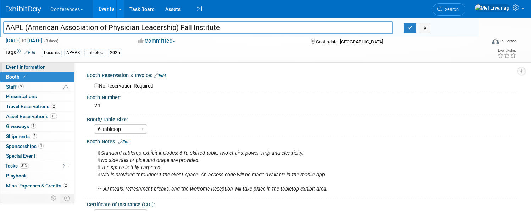
select select "Locums"
select select "Client-facing"
select select "[PERSON_NAME]"
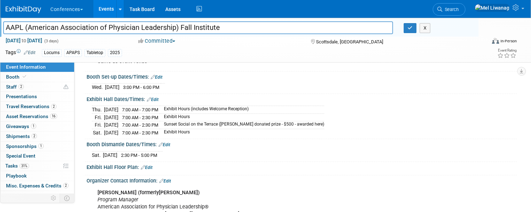
scroll to position [188, 0]
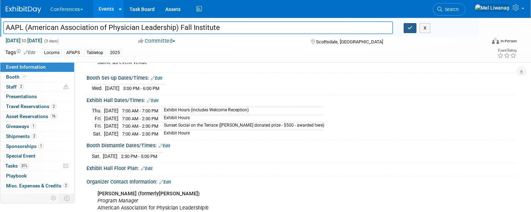
click at [404, 31] on button "button" at bounding box center [410, 28] width 13 height 10
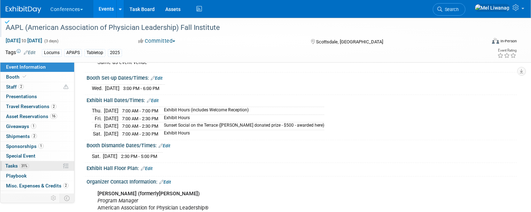
click at [56, 167] on link "31% Tasks 31%" at bounding box center [37, 166] width 74 height 10
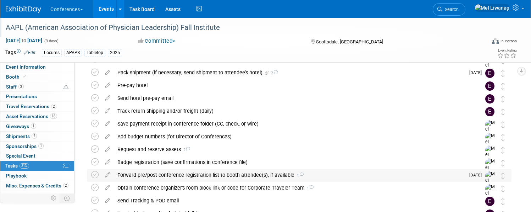
scroll to position [0, 0]
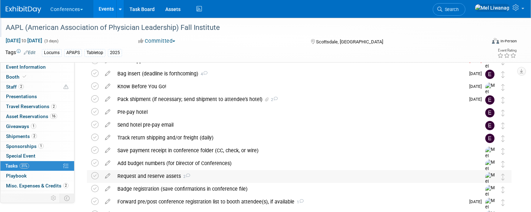
click at [229, 180] on div "Request and reserve assets 2" at bounding box center [292, 176] width 357 height 12
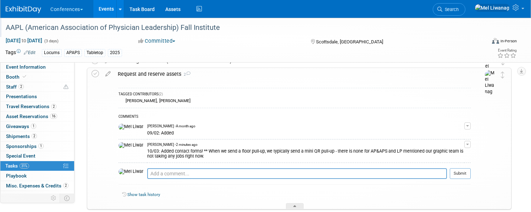
scroll to position [174, 0]
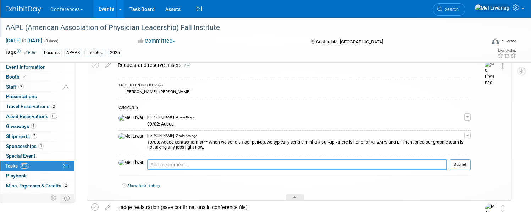
click at [210, 167] on textarea at bounding box center [297, 164] width 300 height 11
drag, startPoint x: 179, startPoint y: 166, endPoint x: 246, endPoint y: 165, distance: 67.5
click at [246, 165] on textarea "10/03: Disregard - there will be" at bounding box center [297, 164] width 300 height 11
type textarea "10/03: Update"
click at [466, 136] on span "button" at bounding box center [467, 135] width 3 height 1
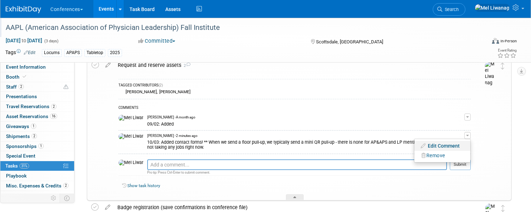
click at [439, 142] on link "Edit Comment" at bounding box center [443, 146] width 56 height 10
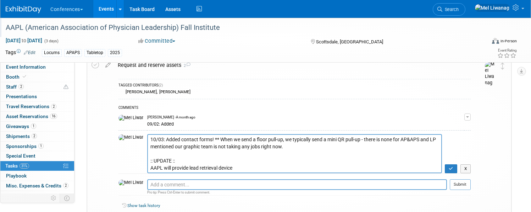
click at [200, 168] on textarea "10/03: Added contact forms! ** When we send a floor pull-up, we typically send …" at bounding box center [294, 153] width 295 height 39
click at [268, 167] on textarea "10/03: Added contact forms! ** When we send a floor pull-up, we typically send …" at bounding box center [294, 153] width 295 height 39
click at [207, 168] on textarea "10/03: Added contact forms! ** When we send a floor pull-up, we typically send …" at bounding box center [294, 153] width 295 height 39
click at [294, 172] on textarea "10/03: Added contact forms! ** When we send a floor pull-up, we typically send …" at bounding box center [294, 153] width 295 height 39
type textarea "10/03: Added contact forms! ** When we send a floor pull-up, we typically send …"
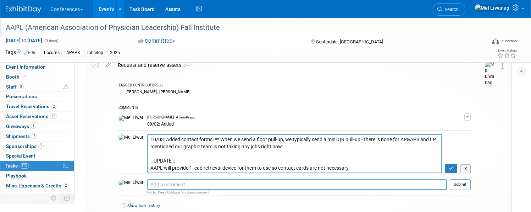
click at [442, 171] on td "X" at bounding box center [456, 153] width 29 height 39
click at [445, 171] on button "button" at bounding box center [451, 168] width 12 height 9
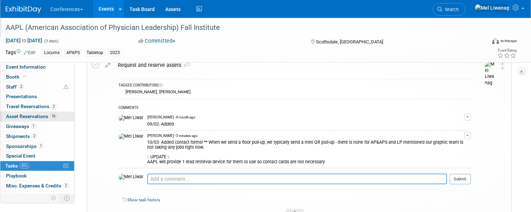
click at [57, 114] on span "Asset Reservations 16" at bounding box center [31, 116] width 51 height 6
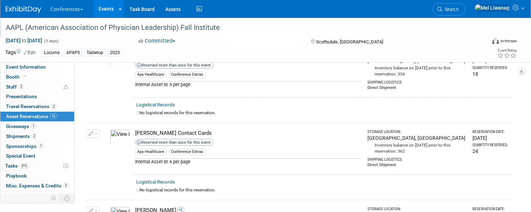
scroll to position [444, 0]
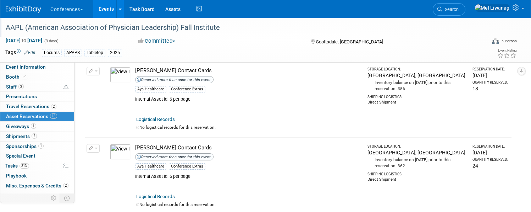
click at [100, 147] on button "button" at bounding box center [93, 148] width 13 height 9
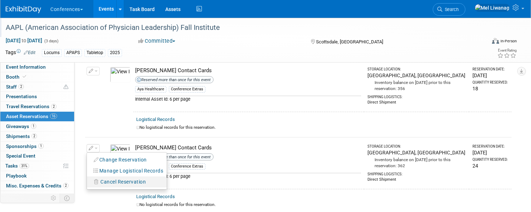
click at [135, 179] on span "Cancel Reservation" at bounding box center [122, 182] width 45 height 6
click at [186, 184] on link "Yes" at bounding box center [175, 187] width 21 height 11
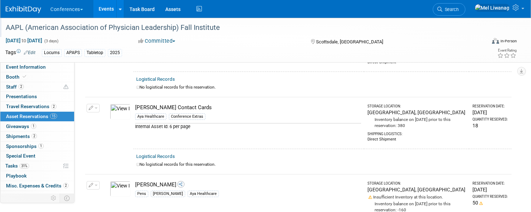
scroll to position [406, 0]
click at [62, 162] on link "31% Tasks 31%" at bounding box center [37, 166] width 74 height 10
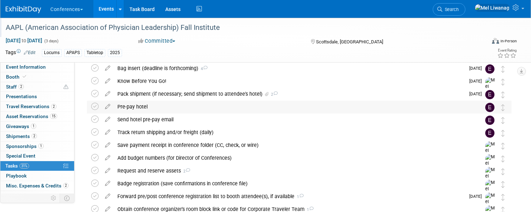
scroll to position [81, 0]
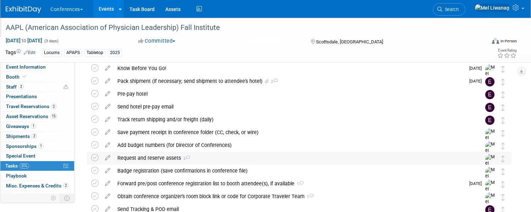
click at [255, 163] on div "Request and reserve assets 2" at bounding box center [292, 158] width 357 height 12
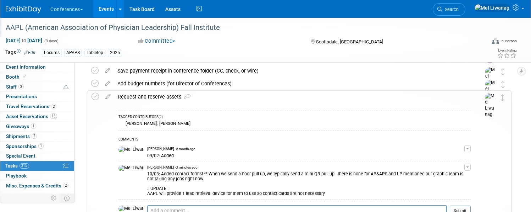
scroll to position [148, 0]
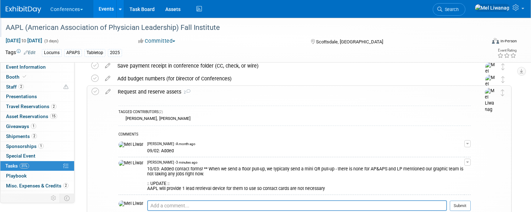
click at [465, 158] on div "Edit Comment Remove" at bounding box center [468, 161] width 6 height 9
click at [465, 161] on button "button" at bounding box center [468, 161] width 6 height 7
click at [423, 170] on link "Edit Comment" at bounding box center [443, 172] width 56 height 10
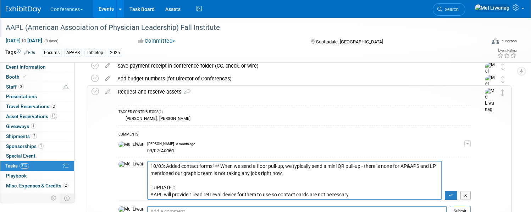
click at [293, 196] on textarea "10/03: Added contact forms! ** When we send a floor pull-up, we typically send …" at bounding box center [294, 179] width 295 height 39
click at [340, 194] on textarea "10/03: Added contact forms! ** When we send a floor pull-up, we typically send …" at bounding box center [294, 179] width 295 height 39
type textarea "10/03: Added contact forms! ** When we send a floor pull-up, we typically send …"
click at [449, 196] on icon "button" at bounding box center [451, 195] width 5 height 4
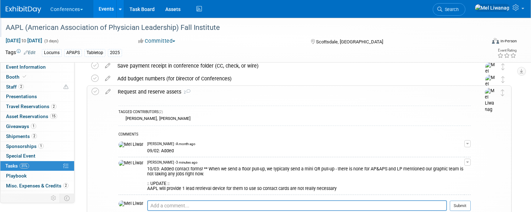
click at [178, 87] on div "Request and reserve assets 2" at bounding box center [292, 92] width 357 height 12
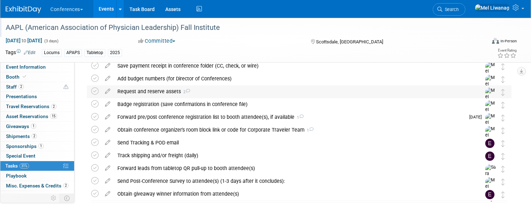
scroll to position [0, 0]
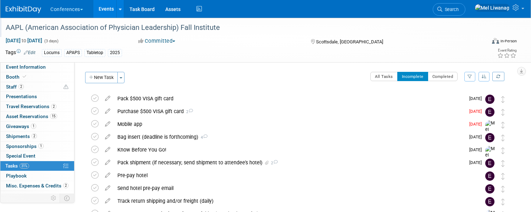
click at [58, 58] on div "Tags Edit Locums APAPS Tabletop 2025 Event Rating" at bounding box center [261, 54] width 523 height 12
click at [46, 66] on span "Event Information" at bounding box center [26, 67] width 40 height 6
select select "Locums"
select select "Client-facing"
select select "[PERSON_NAME]"
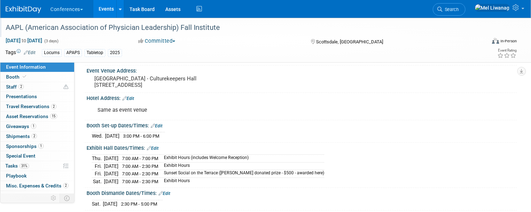
scroll to position [143, 0]
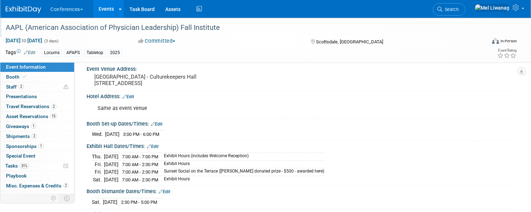
drag, startPoint x: 210, startPoint y: 133, endPoint x: 116, endPoint y: 133, distance: 93.7
click at [116, 133] on div "Wed. Oct 22, 2025 3:00 PM - 6:00 PM Save Changes Cancel" at bounding box center [302, 132] width 431 height 12
copy div
click at [61, 162] on link "31% Tasks 31%" at bounding box center [37, 166] width 74 height 10
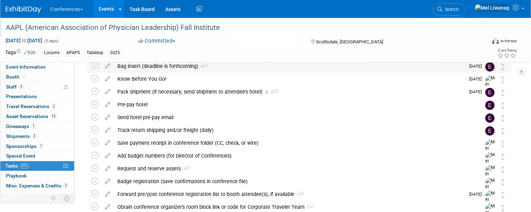
scroll to position [73, 0]
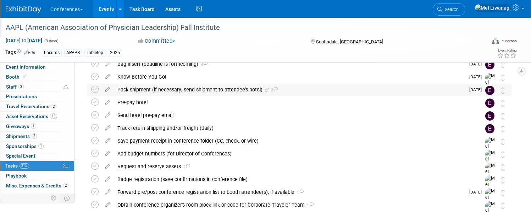
click at [301, 94] on div "Pack shipment (if necessary; send shipment to attendee's hotel) 2" at bounding box center [289, 89] width 351 height 12
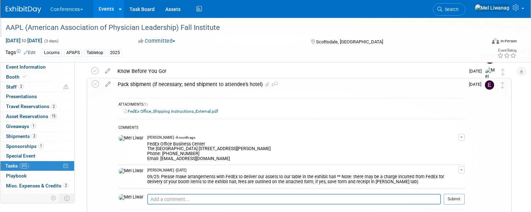
scroll to position [87, 0]
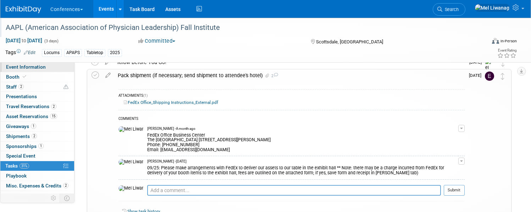
click at [74, 70] on link "Event Information" at bounding box center [37, 67] width 74 height 10
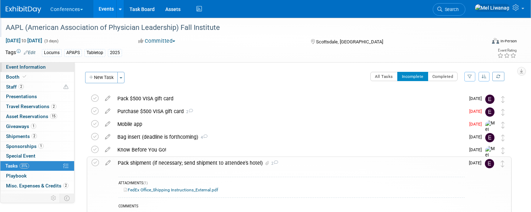
select select "Locums"
select select "Client-facing"
select select "[PERSON_NAME]"
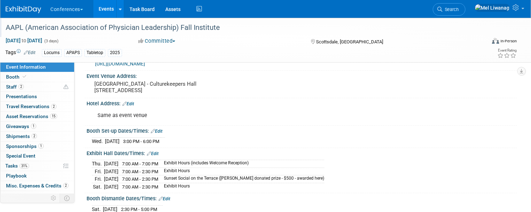
scroll to position [140, 0]
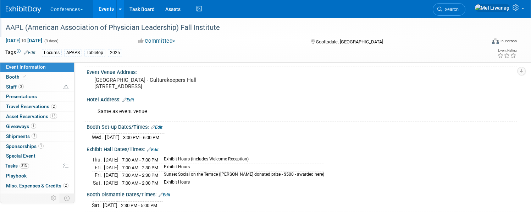
drag, startPoint x: 231, startPoint y: 182, endPoint x: 114, endPoint y: 159, distance: 119.5
click at [114, 159] on div "Thu. Oct 23, 2025 7:00 AM - 7:00 PM Exhibit Hours (includes Welcome Reception) …" at bounding box center [302, 169] width 431 height 35
copy div "Thu. Oct 23, 2025 7:00 AM - 7:00 PM Exhibit Hours (includes Welcome Reception) …"
click at [228, 185] on div "Thu. Oct 23, 2025 7:00 AM - 7:00 PM Exhibit Hours (includes Welcome Reception) …" at bounding box center [302, 169] width 431 height 35
click at [159, 147] on link "Edit" at bounding box center [153, 149] width 12 height 5
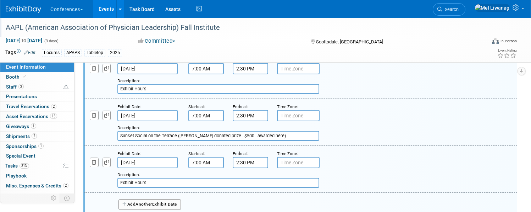
scroll to position [289, 0]
click at [222, 108] on div "Starts at:" at bounding box center [205, 106] width 34 height 7
click at [224, 115] on input "7:00 AM" at bounding box center [205, 115] width 35 height 11
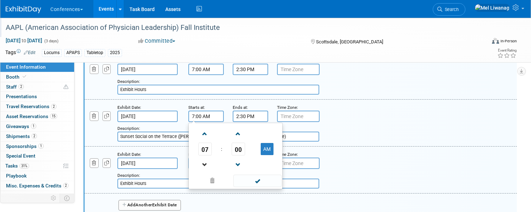
click at [212, 166] on link at bounding box center [204, 164] width 13 height 18
click at [281, 148] on td "AM" at bounding box center [267, 148] width 28 height 13
click at [274, 151] on button "AM" at bounding box center [267, 149] width 13 height 12
type input "6:00 PM"
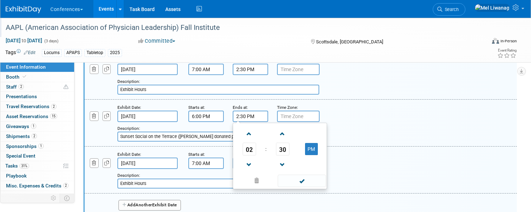
click at [268, 119] on input "2:30 PM" at bounding box center [250, 115] width 35 height 11
click at [256, 147] on span "02" at bounding box center [249, 148] width 13 height 13
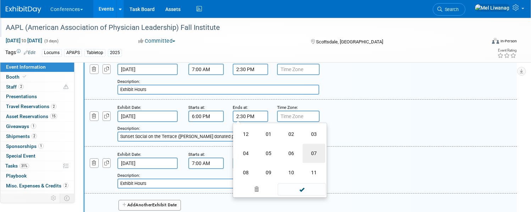
click at [326, 154] on td "07" at bounding box center [314, 152] width 23 height 19
type input "7:30 PM"
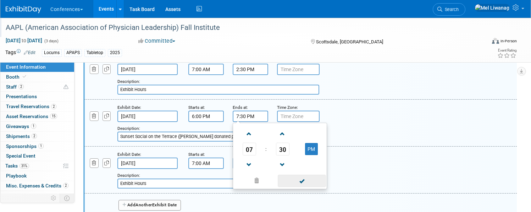
click at [326, 181] on span at bounding box center [302, 180] width 48 height 12
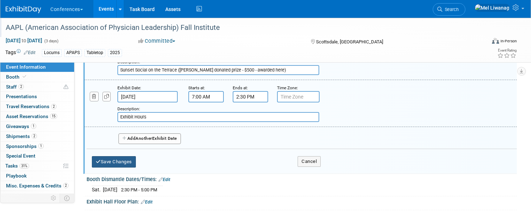
click at [136, 158] on button "Save Changes" at bounding box center [114, 161] width 44 height 11
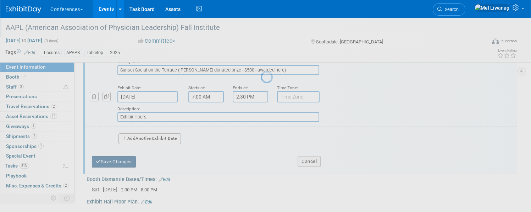
scroll to position [296, 0]
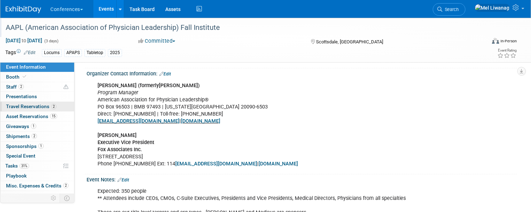
click at [56, 105] on span "2" at bounding box center [53, 106] width 5 height 5
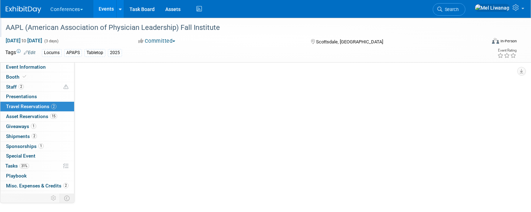
scroll to position [0, 0]
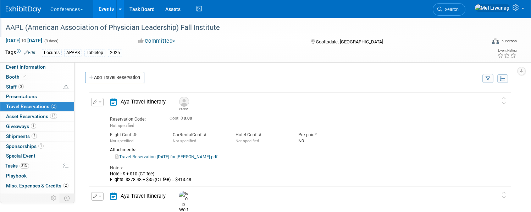
click at [217, 156] on link "Travel Reservation October 22 for BRANDY G COLLIER.pdf" at bounding box center [166, 156] width 102 height 5
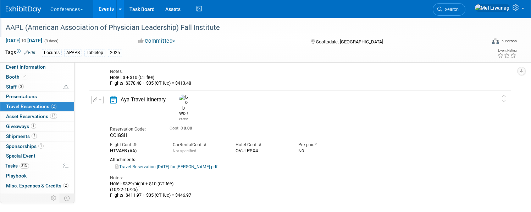
scroll to position [98, 0]
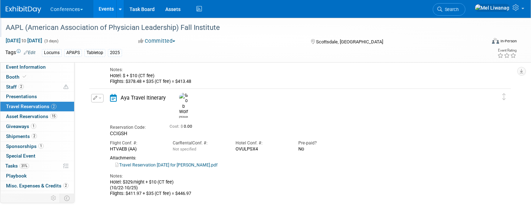
click at [185, 168] on div "Notes: Hotel: $329/night + $10 (CT fee) (10/22-10/25) Flights: $411.97 + $35 (C…" at bounding box center [293, 182] width 366 height 28
click at [185, 162] on link "Travel Reservation October 22 for ROBERT H WOLF.pdf" at bounding box center [166, 164] width 102 height 5
click at [46, 66] on span "Event Information" at bounding box center [26, 67] width 40 height 6
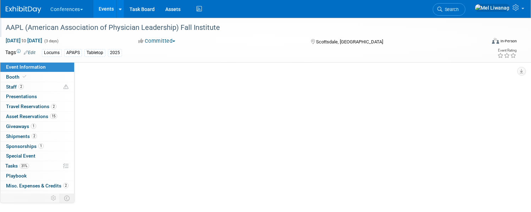
scroll to position [0, 0]
select select "Locums"
select select "Client-facing"
select select "[PERSON_NAME]"
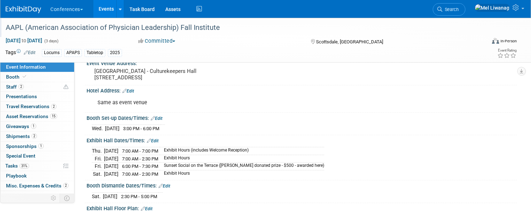
scroll to position [150, 0]
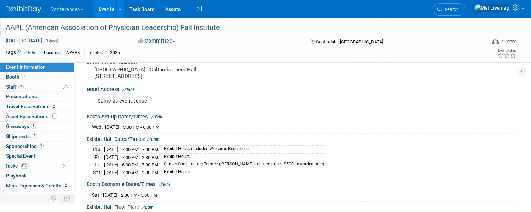
drag, startPoint x: 202, startPoint y: 192, endPoint x: 119, endPoint y: 193, distance: 82.7
click at [119, 193] on tr "Sat. Oct 25, 2025 2:30 PM - 5:00 PM" at bounding box center [127, 194] width 71 height 7
copy tr "Sat. Oct 25, 2025 2:30 PM - 5:00 PM"
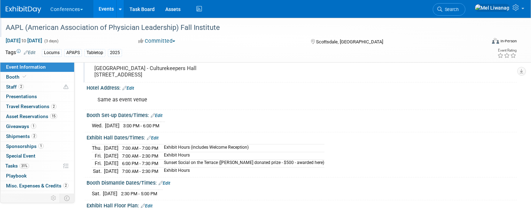
scroll to position [152, 0]
click at [51, 162] on link "31% Tasks 31%" at bounding box center [37, 166] width 74 height 10
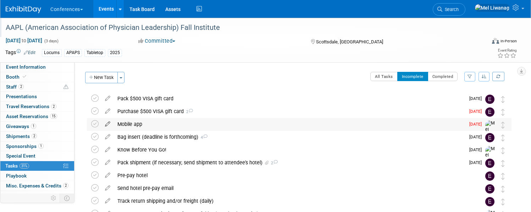
click at [114, 124] on icon at bounding box center [108, 122] width 12 height 9
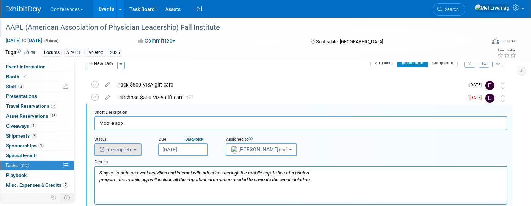
scroll to position [14, 0]
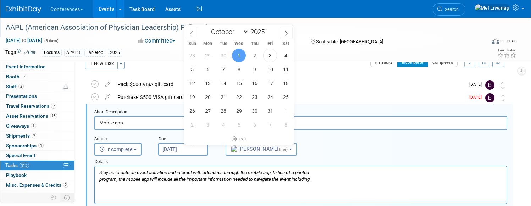
click at [198, 148] on input "Oct 1, 2025" at bounding box center [183, 149] width 50 height 13
click at [240, 72] on span "8" at bounding box center [239, 69] width 14 height 14
type input "Oct 8, 2025"
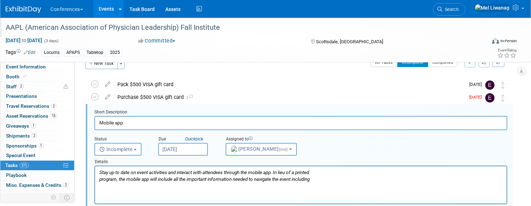
click at [235, 174] on icon "Stay up to date on event activities and interact with attendees through the mob…" at bounding box center [204, 173] width 210 height 6
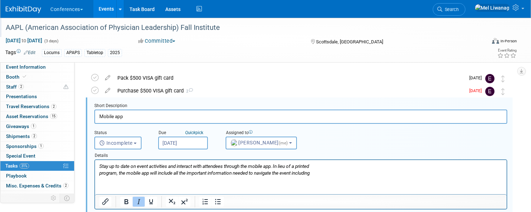
scroll to position [172, 0]
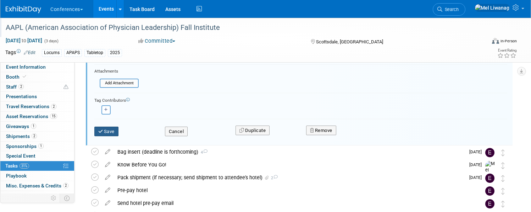
click at [119, 129] on button "Save" at bounding box center [106, 131] width 24 height 10
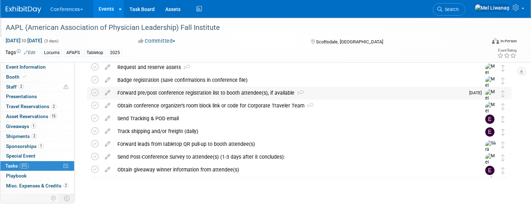
click at [256, 93] on div "Forward pre/post conference registration list to booth attendee(s), if availabl…" at bounding box center [289, 93] width 351 height 12
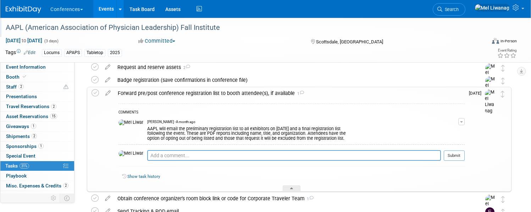
click at [215, 96] on div "Forward pre/post conference registration list to booth attendee(s), if availabl…" at bounding box center [289, 93] width 351 height 12
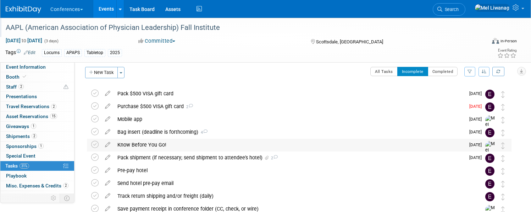
scroll to position [0, 0]
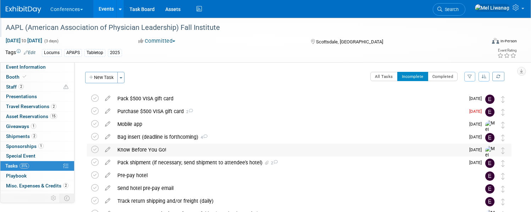
click at [174, 151] on div "Know Before You Go!" at bounding box center [289, 149] width 351 height 12
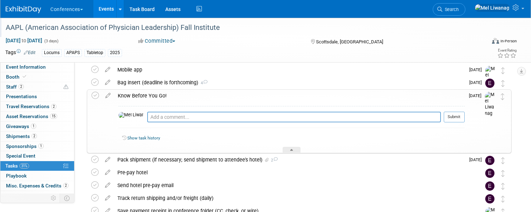
scroll to position [56, 0]
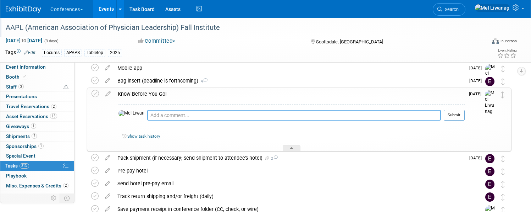
click at [170, 118] on textarea at bounding box center [294, 115] width 294 height 11
type textarea "11/03: Draft created"
click at [448, 114] on button "Submit" at bounding box center [454, 115] width 21 height 11
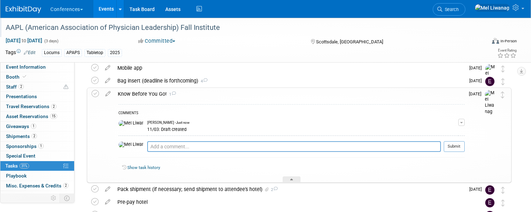
click at [400, 93] on div "Know Before You Go! 1" at bounding box center [289, 94] width 351 height 12
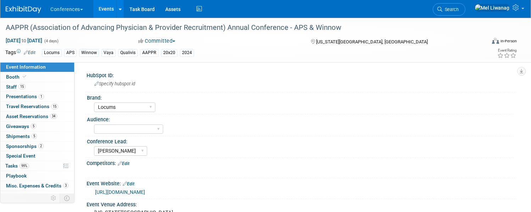
select select "Locums"
select select "[PERSON_NAME]"
click at [57, 115] on span "Asset Reservations 34" at bounding box center [31, 116] width 51 height 6
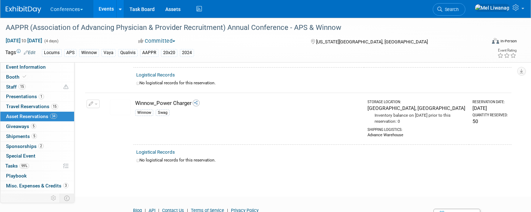
scroll to position [2585, 0]
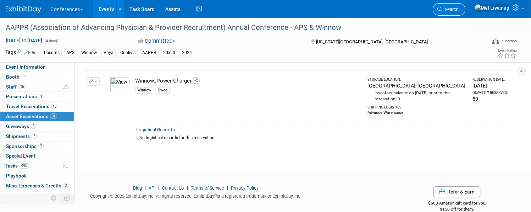
click at [457, 7] on span "Search" at bounding box center [451, 9] width 16 height 5
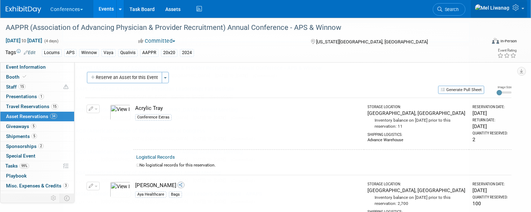
click at [516, 13] on body "Conferences Explore: My Workspaces 2 Go to Workspace: Conferences Marketing Req…" at bounding box center [265, 106] width 531 height 212
drag, startPoint x: 55, startPoint y: 17, endPoint x: 57, endPoint y: 14, distance: 3.8
click at [55, 17] on div "Conferences Explore: My Workspaces 2 Go to Workspace: Conferences Marketing Req…" at bounding box center [261, 9] width 511 height 18
click at [41, 9] on img at bounding box center [23, 9] width 35 height 7
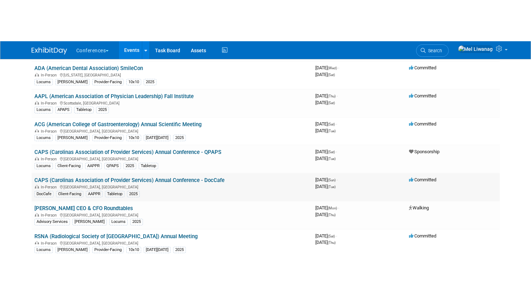
scroll to position [322, 0]
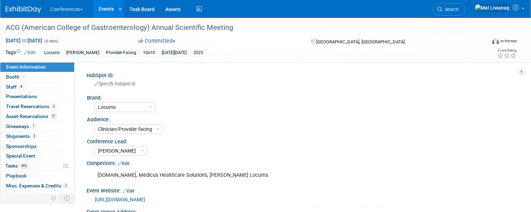
select select "Locums"
select select "Clinician/Provider-facing"
select select "Mel"
click at [53, 78] on link "Booth" at bounding box center [37, 77] width 74 height 10
select select "10'x10'"
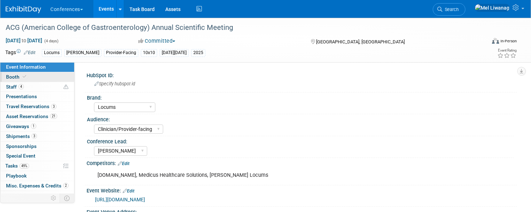
select select "Yes"
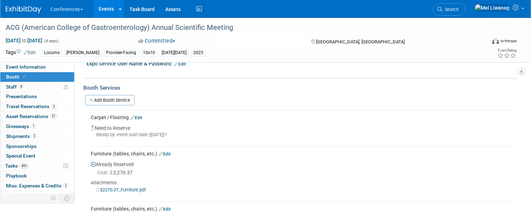
scroll to position [248, 0]
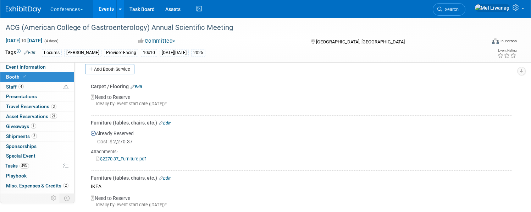
click at [146, 157] on link "$2270.37_Furniture.pdf" at bounding box center [121, 158] width 50 height 5
click at [74, 120] on link "21 Asset Reservations 21" at bounding box center [37, 116] width 74 height 10
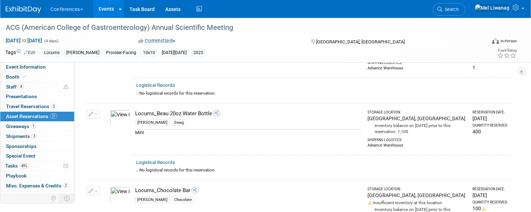
scroll to position [730, 0]
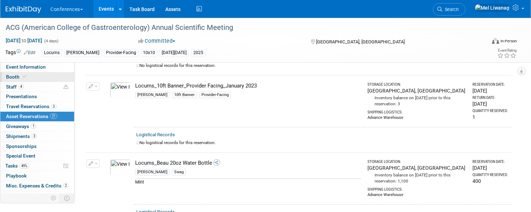
click at [61, 73] on link "Booth" at bounding box center [37, 77] width 74 height 10
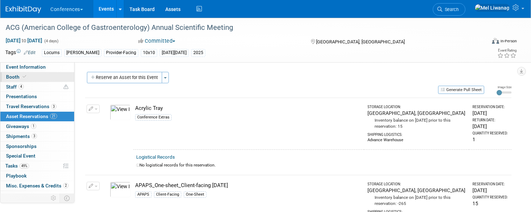
select select "10'x10'"
select select "Yes"
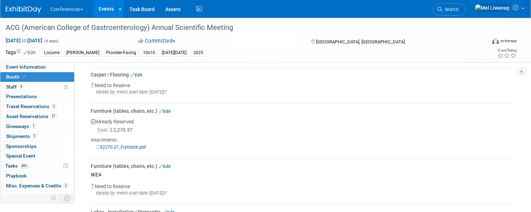
scroll to position [388, 0]
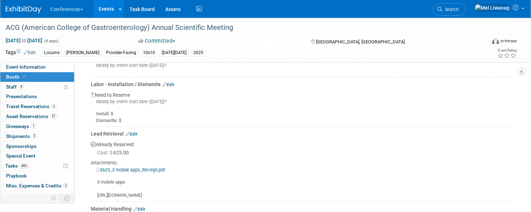
click at [163, 169] on link "$625_3 mobile apps_Receipt.pdf" at bounding box center [130, 169] width 69 height 5
drag, startPoint x: 191, startPoint y: 195, endPoint x: 122, endPoint y: 192, distance: 68.6
click at [123, 195] on div "3 mobile apps https://retrievemyleads.com/sign-in" at bounding box center [301, 186] width 421 height 26
copy div "https://retrievemyleads.com/sign-in"
click at [29, 168] on span "Tasks 49%" at bounding box center [17, 166] width 24 height 6
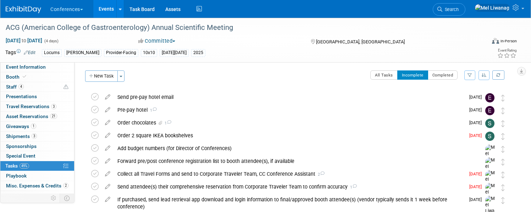
scroll to position [0, 0]
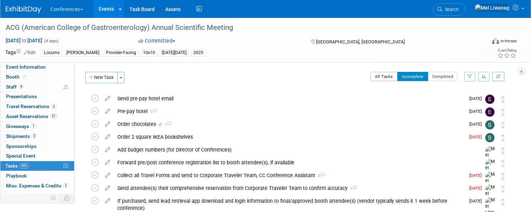
click at [371, 76] on button "All Tasks" at bounding box center [384, 76] width 27 height 9
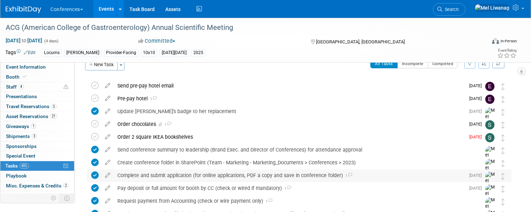
scroll to position [307, 0]
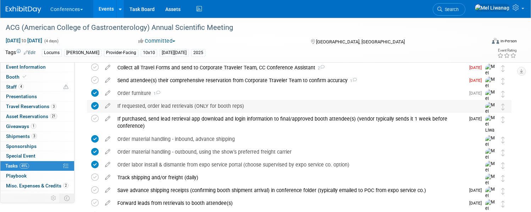
click at [206, 110] on div "If requested, order lead retrievals (ONLY for booth reps)" at bounding box center [292, 106] width 357 height 12
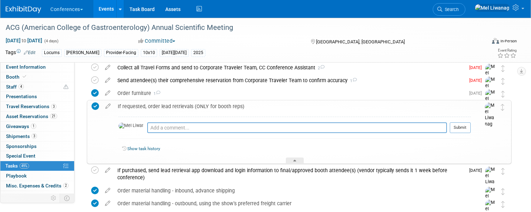
scroll to position [307, 0]
click at [234, 134] on div "Pro tip: Press Ctrl-Enter to submit comment." at bounding box center [297, 134] width 300 height 5
click at [238, 125] on textarea at bounding box center [297, 127] width 300 height 11
click at [234, 123] on textarea at bounding box center [297, 127] width 300 height 11
click at [231, 125] on textarea at bounding box center [297, 127] width 300 height 11
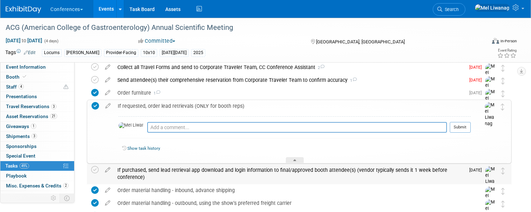
click at [208, 175] on div "If purchased, send lead retrieval app download and login information to final/a…" at bounding box center [289, 174] width 351 height 20
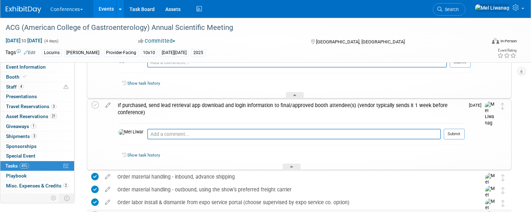
scroll to position [412, 0]
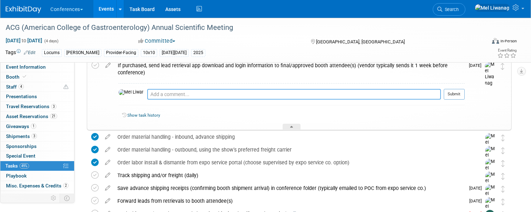
click at [212, 93] on textarea at bounding box center [294, 94] width 294 height 11
type textarea "1"
paste textarea "If you have purchased an app license(s), your app license download information …"
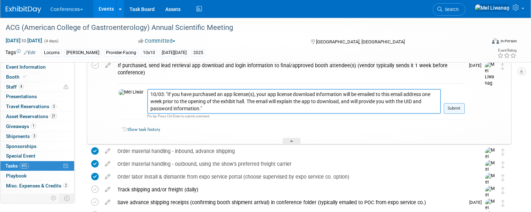
type textarea "10/03: "If you have purchased an app license(s), your app license download info…"
click at [444, 107] on button "Submit" at bounding box center [454, 108] width 21 height 11
click at [114, 63] on icon at bounding box center [108, 63] width 12 height 9
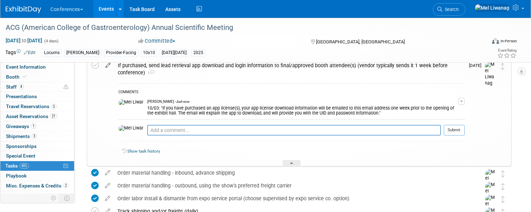
click at [114, 67] on icon at bounding box center [108, 63] width 12 height 9
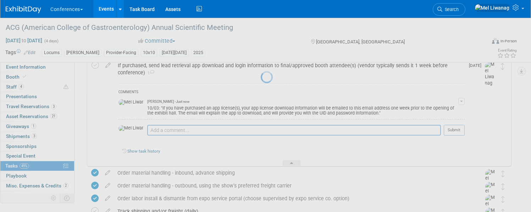
select select "9"
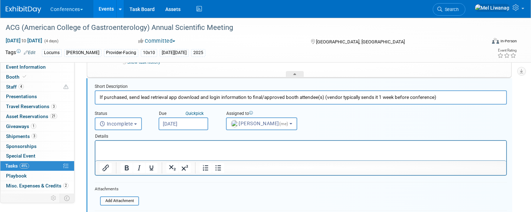
scroll to position [367, 0]
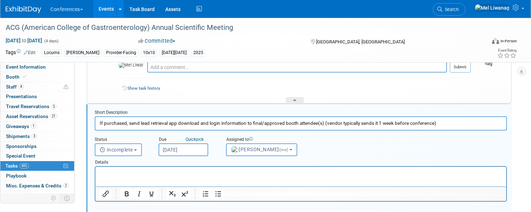
click at [206, 151] on input "Oct 13, 2025" at bounding box center [184, 149] width 50 height 13
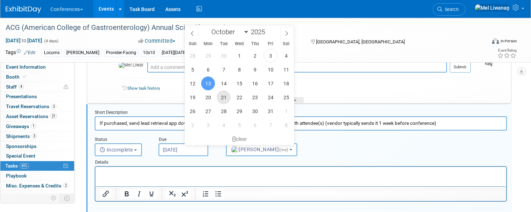
click at [226, 99] on span "21" at bounding box center [224, 97] width 14 height 14
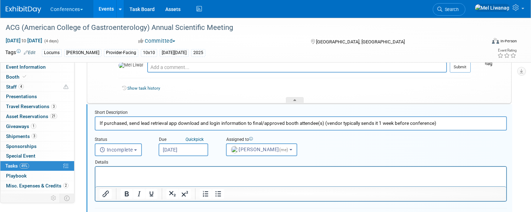
click at [188, 150] on input "Oct 21, 2025" at bounding box center [184, 149] width 50 height 13
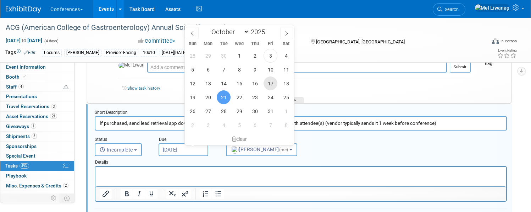
click at [272, 84] on span "17" at bounding box center [271, 83] width 14 height 14
type input "Oct 17, 2025"
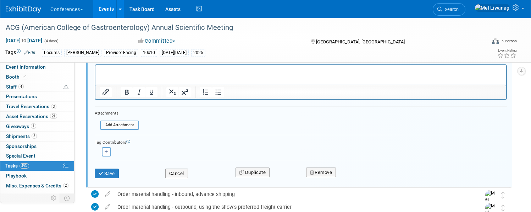
scroll to position [512, 0]
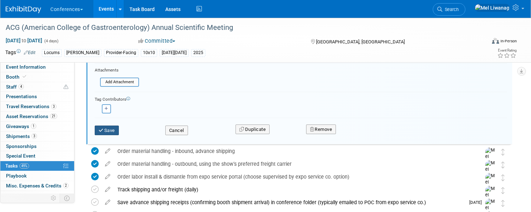
click at [119, 131] on button "Save" at bounding box center [107, 130] width 24 height 10
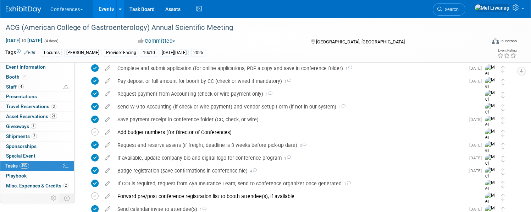
scroll to position [0, 0]
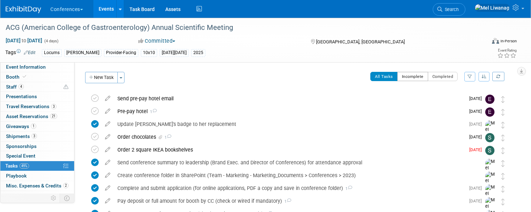
click at [405, 74] on button "Incomplete" at bounding box center [413, 76] width 31 height 9
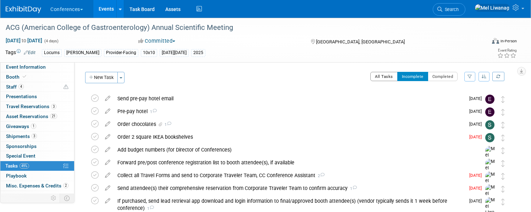
click at [371, 77] on button "All Tasks" at bounding box center [384, 76] width 27 height 9
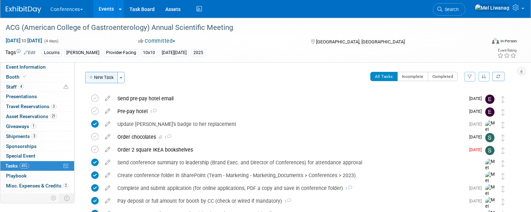
click at [118, 75] on button "New Task" at bounding box center [101, 77] width 33 height 11
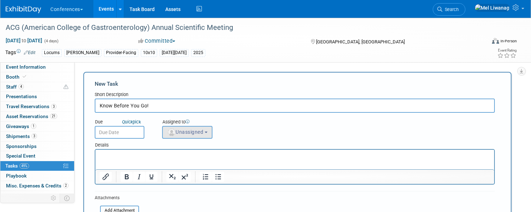
type input "Know Before You Go!"
click at [203, 133] on span "Unassigned" at bounding box center [185, 132] width 36 height 6
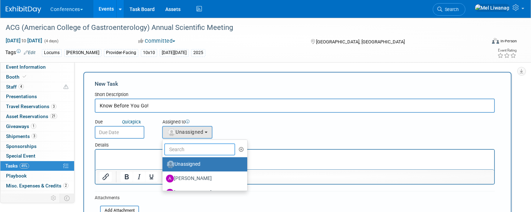
click at [230, 147] on input "text" at bounding box center [199, 149] width 71 height 12
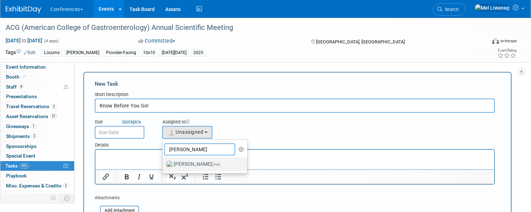
type input "mel"
click at [225, 164] on label "Mel Liwanag (me)" at bounding box center [203, 163] width 74 height 11
click at [164, 164] on input "Mel Liwanag (me)" at bounding box center [161, 163] width 5 height 5
select select "1669af0c-0251-4a15-8b2b-80baaaf13d1b"
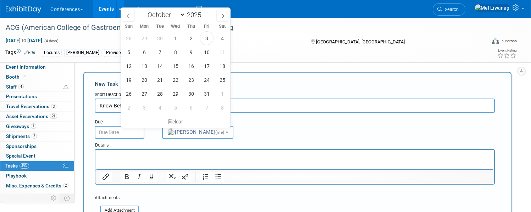
click at [144, 137] on input "text" at bounding box center [120, 132] width 50 height 13
click at [148, 68] on span "13" at bounding box center [144, 66] width 14 height 14
type input "Oct 13, 2025"
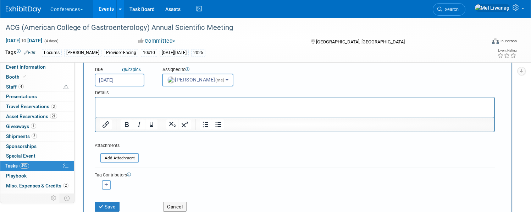
scroll to position [55, 0]
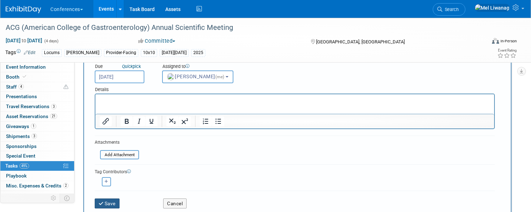
click at [120, 201] on button "Save" at bounding box center [107, 203] width 25 height 10
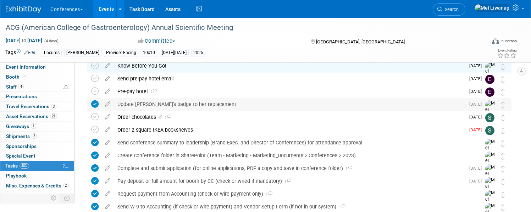
scroll to position [0, 0]
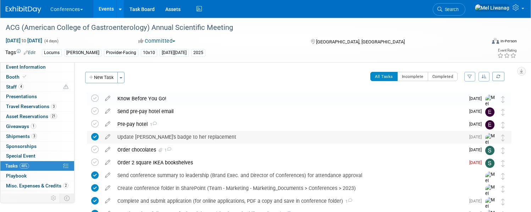
click at [197, 104] on div "Know Before You Go!" at bounding box center [289, 98] width 351 height 12
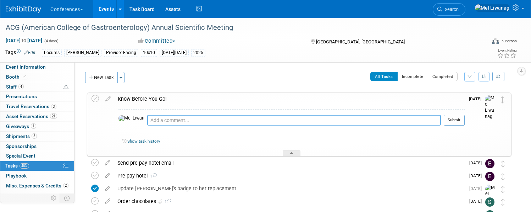
click at [180, 120] on textarea at bounding box center [294, 120] width 294 height 11
type textarea "2"
type textarea "10/03: Draft created"
click at [444, 121] on button "Submit" at bounding box center [454, 120] width 21 height 11
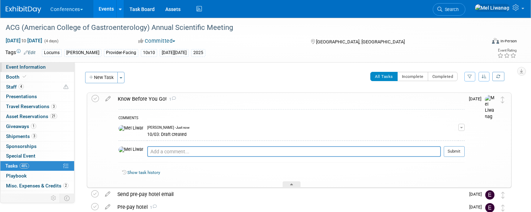
click at [46, 69] on span "Event Information" at bounding box center [26, 67] width 40 height 6
select select "Locums"
select select "Clinician/Provider-facing"
select select "[PERSON_NAME]"
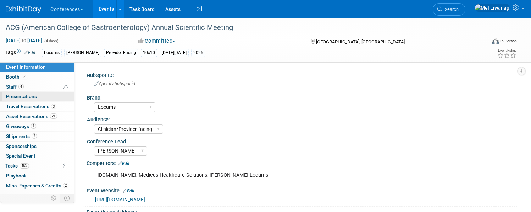
drag, startPoint x: 72, startPoint y: 76, endPoint x: 82, endPoint y: 92, distance: 18.6
click at [72, 76] on link "Booth" at bounding box center [37, 77] width 74 height 10
select select "10'x10'"
select select "Yes"
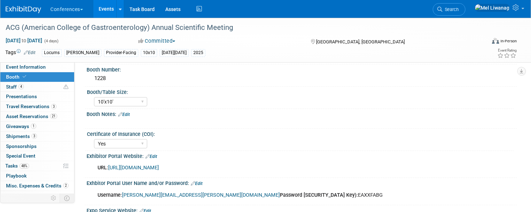
scroll to position [66, 0]
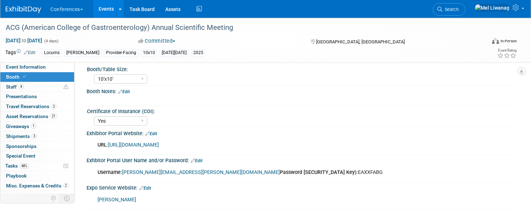
click at [159, 142] on link "https://www.conferenceharvester.com/harvester2ex/login.asp?EventKey=DPGMASWE" at bounding box center [133, 145] width 51 height 6
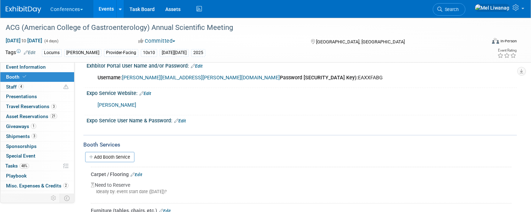
scroll to position [211, 0]
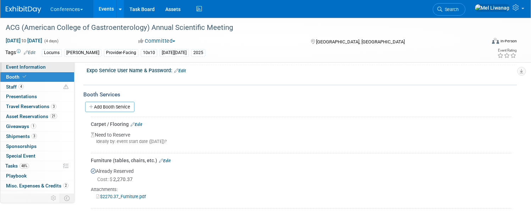
click at [46, 67] on span "Event Information" at bounding box center [26, 67] width 40 height 6
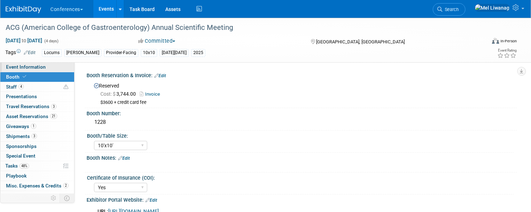
select select "Locums"
select select "Clinician/Provider-facing"
select select "[PERSON_NAME]"
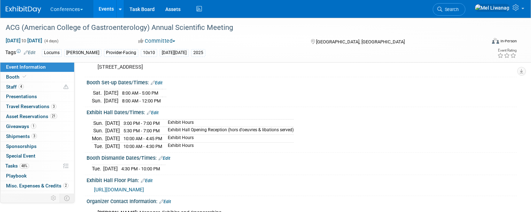
scroll to position [214, 0]
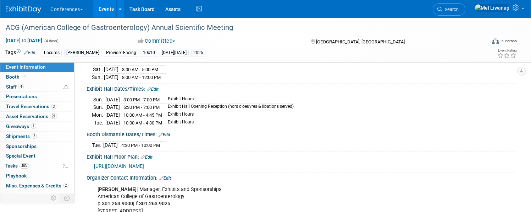
click at [144, 164] on span "https://acg2025.eventscribe.net/exhibitors/floorplan/floorplan.asp" at bounding box center [119, 166] width 50 height 6
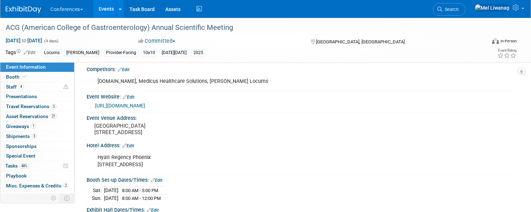
scroll to position [0, 0]
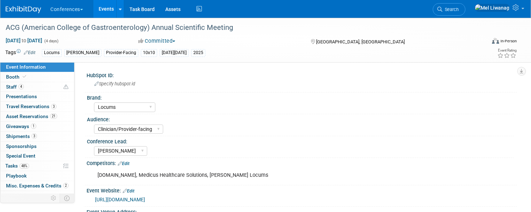
click at [129, 174] on div "LT.com, Medicus Healthcare Solutions, Hayes Locums" at bounding box center [264, 175] width 342 height 14
click at [159, 164] on div "Competitors: Edit" at bounding box center [302, 162] width 431 height 9
click at [130, 164] on link "Edit" at bounding box center [124, 163] width 12 height 5
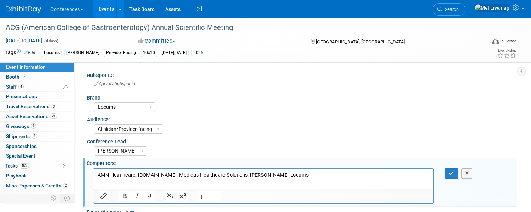
click at [131, 171] on html "AMN Heatlhcare, LT.com, Medicus Healthcare Solutions, Hayes Locums" at bounding box center [263, 173] width 340 height 10
drag, startPoint x: 138, startPoint y: 174, endPoint x: 152, endPoint y: 170, distance: 14.5
click at [138, 174] on p "AMN Heatlhcare, LT.com, Medicus Healthcare Solutions, Hayes Locums" at bounding box center [264, 174] width 332 height 7
drag, startPoint x: 168, startPoint y: 174, endPoint x: 176, endPoint y: 173, distance: 7.6
click at [169, 174] on p "AMN Heatlhcare, CompHealth, LT.com, Medicus Healthcare Solutions, Hayes Locums" at bounding box center [264, 174] width 332 height 7
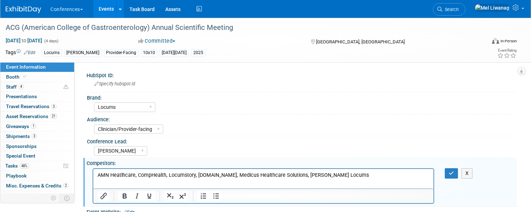
click at [248, 178] on html "AMN Heatlhcare, CompHealth, Locumstory, LT.com, Medicus Healthcare Solutions, H…" at bounding box center [263, 173] width 340 height 10
click at [449, 173] on icon "button" at bounding box center [451, 172] width 5 height 5
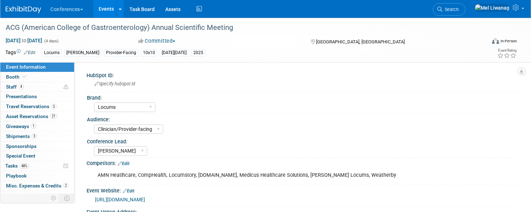
click at [333, 171] on div "AMN Heatlhcare, CompHealth, Locumstory, LT.com, Medicus Healthcare Solutions, H…" at bounding box center [264, 175] width 342 height 14
click at [343, 180] on div "AMN Heatlhcare, CompHealth, Locumstory, LT.com, Medicus Healthcare Solutions, H…" at bounding box center [264, 175] width 342 height 14
click at [130, 164] on link "Edit" at bounding box center [124, 163] width 12 height 5
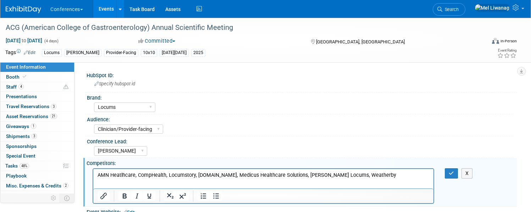
click at [168, 175] on p "AMN Heatlhcare, CompHealth, Locumstory, LT.com, Medicus Healthcare Solutions, H…" at bounding box center [264, 174] width 332 height 7
click at [449, 175] on icon "button" at bounding box center [451, 172] width 5 height 5
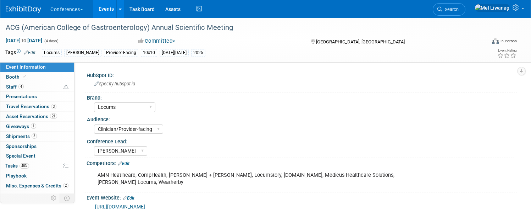
click at [376, 170] on div "AMN Heatlhcare, CompHealth, Jackson + Coker, Locumstory, LT.com, Medicus Health…" at bounding box center [264, 178] width 342 height 21
click at [368, 175] on div "AMN Heatlhcare, CompHealth, Jackson + Coker, Locumstory, LT.com, Medicus Health…" at bounding box center [264, 178] width 342 height 21
click at [356, 172] on div "AMN Heatlhcare, CompHealth, Jackson + Coker, Locumstory, LT.com, Medicus Health…" at bounding box center [264, 178] width 342 height 21
click at [130, 163] on link "Edit" at bounding box center [124, 163] width 12 height 5
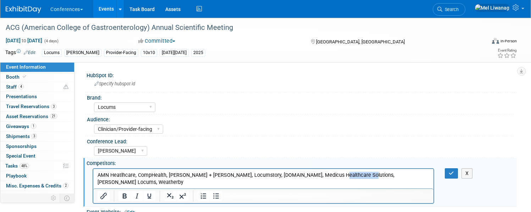
drag, startPoint x: 325, startPoint y: 175, endPoint x: 356, endPoint y: 172, distance: 31.3
click at [357, 173] on p "AMN Heatlhcare, CompHealth, Jackson + Coker, Locumstory, LT.com, Medicus Health…" at bounding box center [264, 178] width 332 height 14
copy p "Hayes Locums"
drag, startPoint x: 208, startPoint y: 173, endPoint x: 222, endPoint y: 170, distance: 14.1
click at [209, 173] on p "AMN Heatlhcare, CompHealth, Jackson + Coker, Locumstory, LT.com, Medicus Health…" at bounding box center [264, 174] width 332 height 7
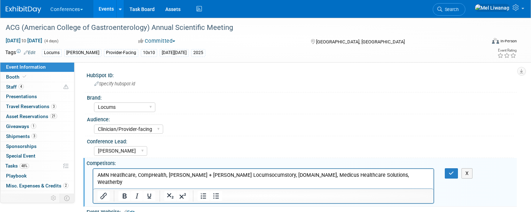
click at [239, 173] on p "AMN Heatlhcare, CompHealth, Jackson + Coker, Hayes Locumsocumstory, LT.com, Med…" at bounding box center [264, 178] width 332 height 14
click at [445, 170] on button "button" at bounding box center [451, 173] width 13 height 10
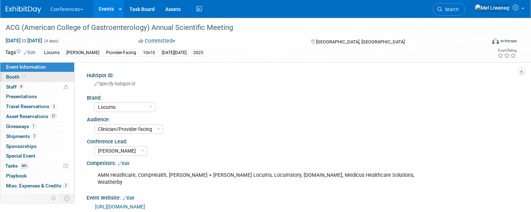
click at [52, 73] on link "Booth" at bounding box center [37, 77] width 74 height 10
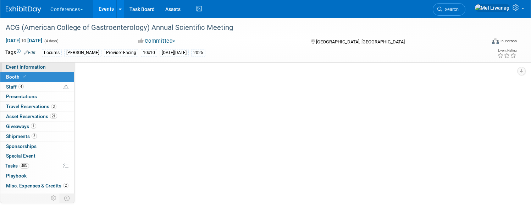
select select "10'x10'"
select select "Yes"
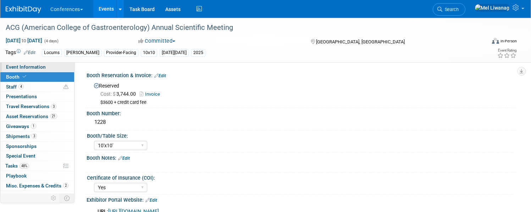
drag, startPoint x: 55, startPoint y: 67, endPoint x: 65, endPoint y: 66, distance: 9.3
click at [46, 67] on span "Event Information" at bounding box center [26, 67] width 40 height 6
select select "Locums"
select select "Clinician/Provider-facing"
select select "[PERSON_NAME]"
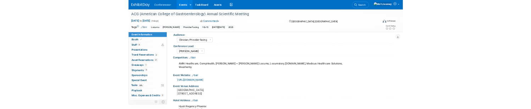
scroll to position [183, 0]
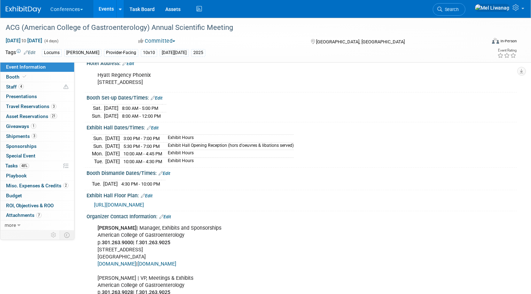
click at [144, 202] on span "https://acg2025.eventscribe.net/exhibitors/floorplan/floorplan.asp" at bounding box center [119, 205] width 50 height 6
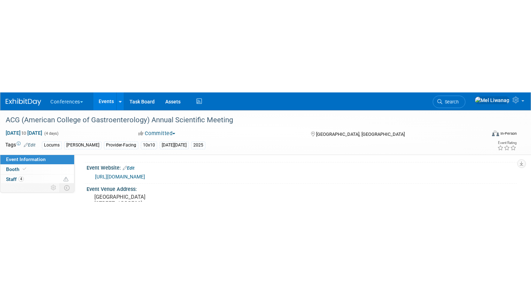
scroll to position [122, 0]
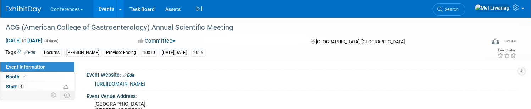
click at [145, 81] on link "https://acgmeetings.gi.org/annual-meeting/" at bounding box center [120, 84] width 50 height 6
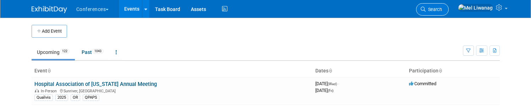
click at [442, 8] on span "Search" at bounding box center [434, 9] width 16 height 5
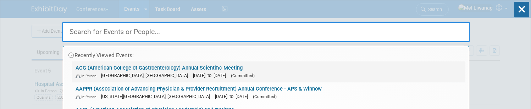
click at [157, 71] on link "ACG (American College of Gastroenterology) Annual Scientific Meeting In-Person …" at bounding box center [269, 71] width 394 height 21
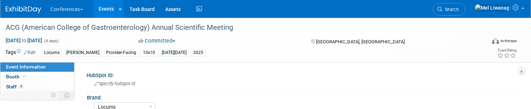
select select "Locums"
select select "Clinician/Provider-facing"
select select "[PERSON_NAME]"
click at [214, 29] on div "ACG (American College of Gastroenterology) Annual Scientific Meeting" at bounding box center [238, 27] width 470 height 13
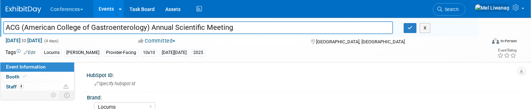
drag, startPoint x: 168, startPoint y: 30, endPoint x: 102, endPoint y: 27, distance: 66.5
click at [102, 27] on input "ACG (American College of Gastroenterology) Annual Scientific Meeting" at bounding box center [198, 27] width 390 height 12
drag, startPoint x: 47, startPoint y: 28, endPoint x: 166, endPoint y: 27, distance: 119.3
click at [166, 27] on input "ACG (American College of Gastroenterology) Annual Scientific Meeting" at bounding box center [198, 27] width 390 height 12
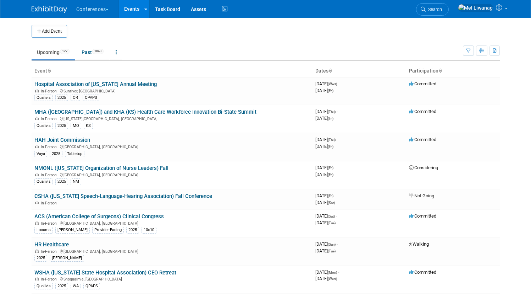
click at [479, 48] on div "Show: All Events Just My Events Only show events that either I created, or I am…" at bounding box center [481, 49] width 37 height 23
click at [474, 48] on button "button" at bounding box center [468, 50] width 11 height 10
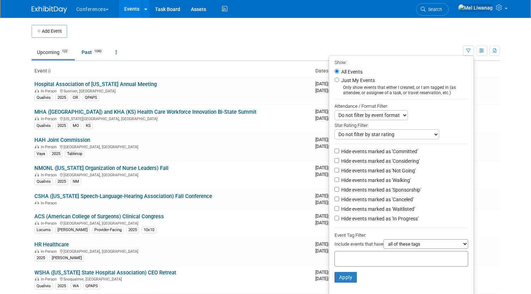
click at [355, 82] on label "Just My Events" at bounding box center [357, 80] width 35 height 7
click at [339, 82] on input "Just My Events" at bounding box center [337, 79] width 5 height 5
radio input "true"
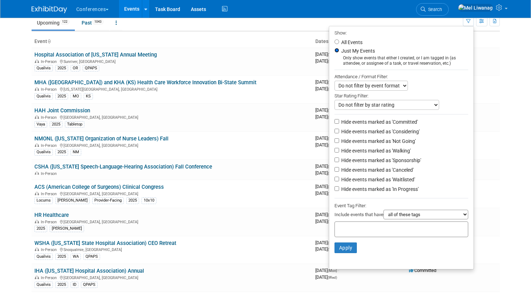
scroll to position [35, 0]
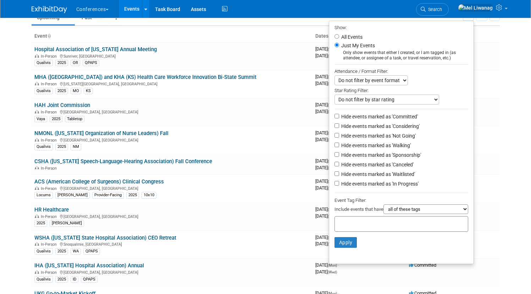
click at [377, 139] on label "Hide events marked as 'Not Going'" at bounding box center [378, 135] width 76 height 7
click at [339, 137] on input "Hide events marked as 'Not Going'" at bounding box center [337, 135] width 5 height 5
checkbox input "true"
click at [378, 175] on label "Hide events marked as 'Waitlisted'" at bounding box center [377, 173] width 75 height 7
click at [339, 175] on input "Hide events marked as 'Waitlisted'" at bounding box center [337, 173] width 5 height 5
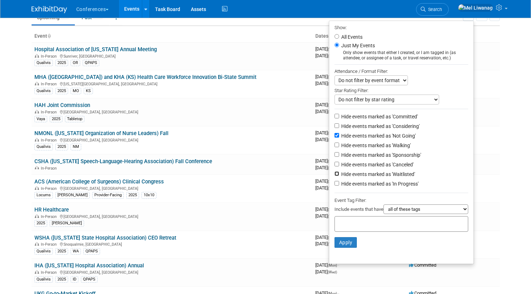
checkbox input "true"
click at [378, 168] on label "Hide events marked as 'Canceled'" at bounding box center [377, 164] width 74 height 7
click at [339, 166] on input "Hide events marked as 'Canceled'" at bounding box center [337, 164] width 5 height 5
checkbox input "true"
click at [346, 247] on button "Apply" at bounding box center [346, 242] width 23 height 11
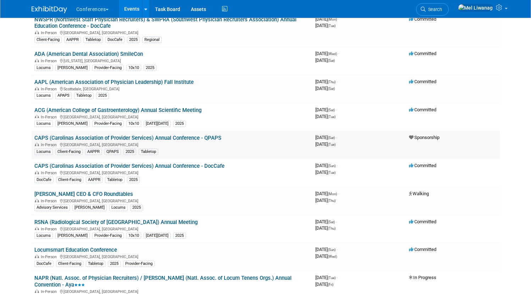
scroll to position [296, 0]
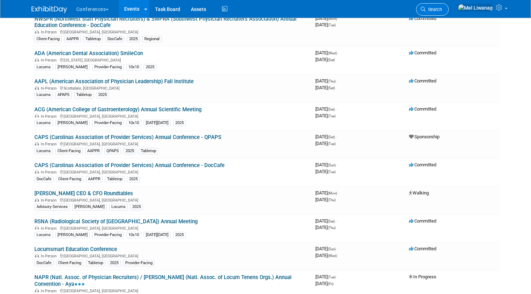
click at [449, 12] on link "Search" at bounding box center [432, 9] width 33 height 12
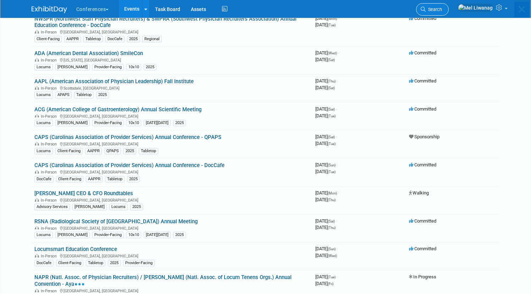
scroll to position [0, 0]
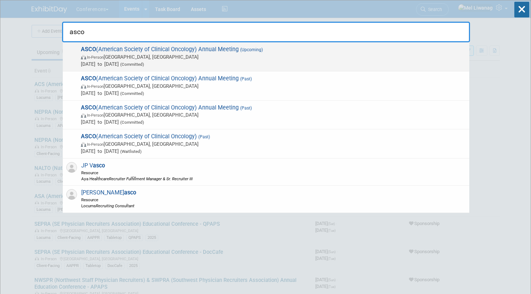
type input "asco"
click at [183, 59] on span "In-Person [GEOGRAPHIC_DATA], [GEOGRAPHIC_DATA]" at bounding box center [273, 56] width 385 height 7
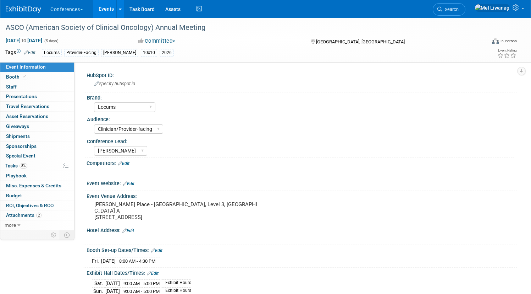
select select "Locums"
select select "Clinician/Provider-facing"
select select "[PERSON_NAME]"
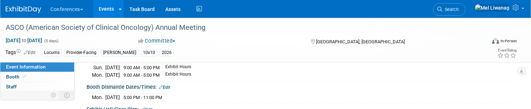
scroll to position [228, 0]
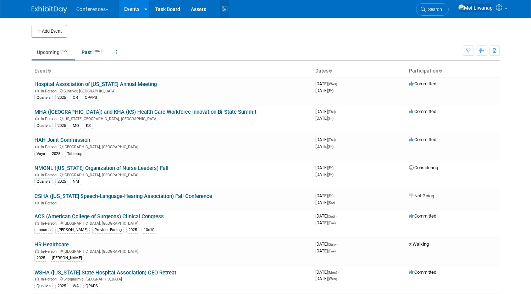
click at [221, 7] on icon at bounding box center [224, 9] width 9 height 11
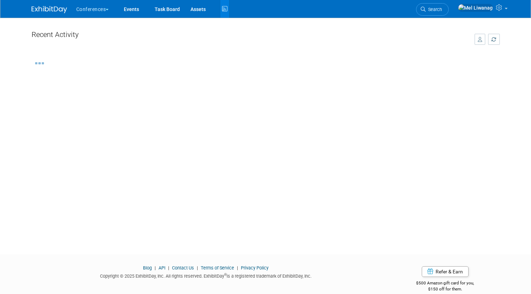
click at [486, 39] on button "button" at bounding box center [480, 39] width 11 height 11
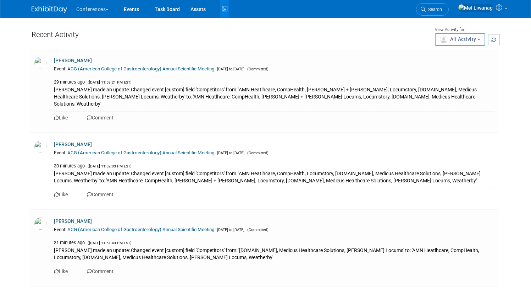
click at [466, 42] on button "All Activity" at bounding box center [460, 39] width 51 height 13
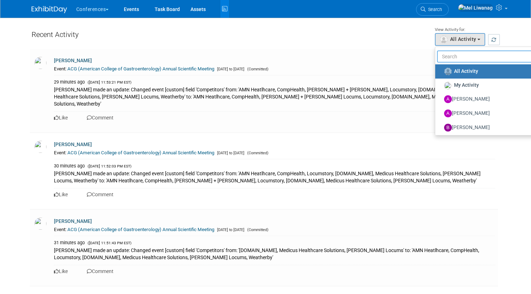
click at [455, 56] on input "text" at bounding box center [486, 56] width 99 height 12
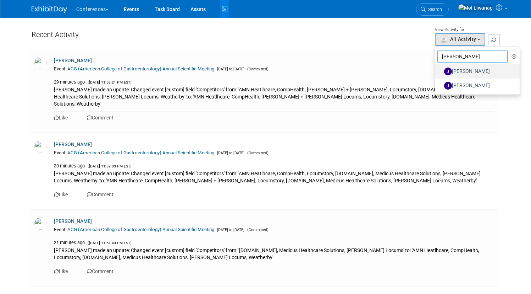
type input "jenny"
click at [457, 73] on label "[PERSON_NAME]" at bounding box center [476, 71] width 74 height 11
click at [442, 73] on input "[PERSON_NAME]" at bounding box center [439, 70] width 5 height 5
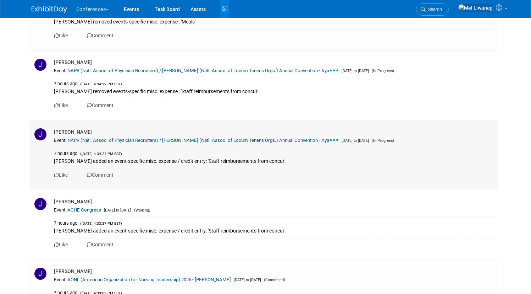
scroll to position [1333, 0]
click at [224, 145] on td "[PERSON_NAME] Event: NAPR (Natl. Assoc. of Physician Recruiters) / [PERSON_NAME…" at bounding box center [275, 154] width 445 height 70
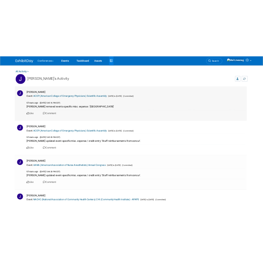
scroll to position [0, 0]
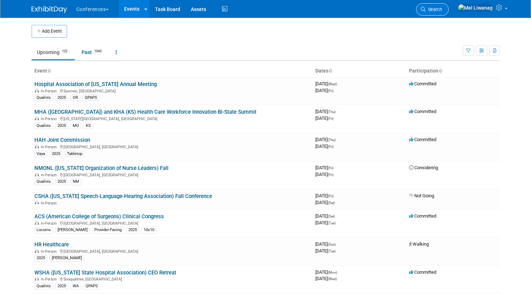
click at [442, 8] on span "Search" at bounding box center [434, 9] width 16 height 5
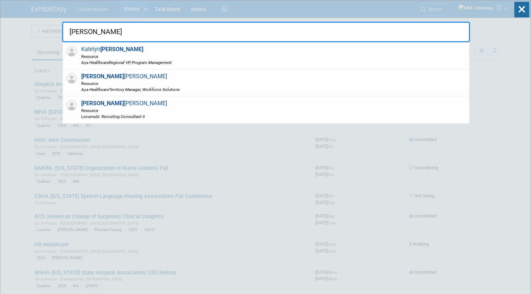
type input "kendall"
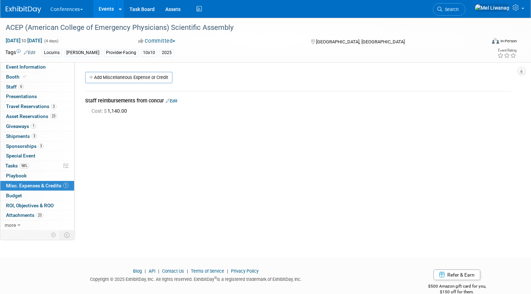
click at [122, 171] on div "HubSpot ID: Specify hubspot id Brand: Aya Bespoke Corporate [PERSON_NAME] DocCa…" at bounding box center [296, 146] width 443 height 168
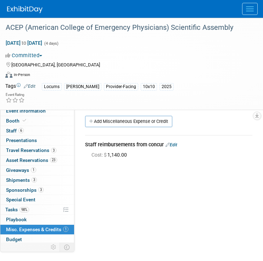
click at [176, 145] on link "Edit" at bounding box center [172, 144] width 12 height 5
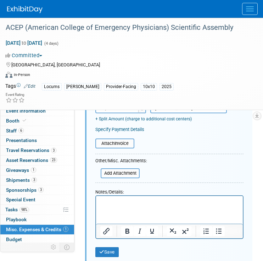
scroll to position [122, 0]
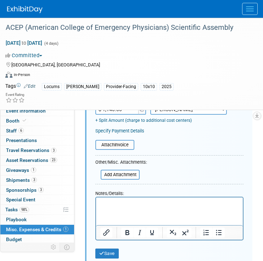
click at [127, 201] on p "Rich Text Area. Press ALT-0 for help." at bounding box center [169, 203] width 139 height 7
click at [172, 204] on p "10/03: [PERSON_NAME]'s expense report total: $1,140.63" at bounding box center [169, 203] width 139 height 7
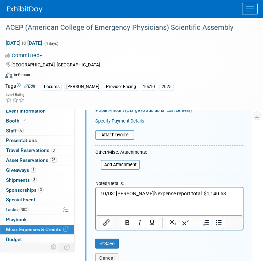
scroll to position [131, 0]
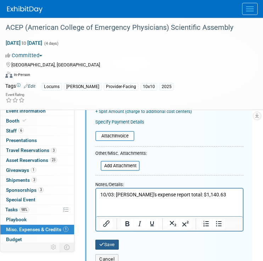
click at [107, 246] on button "Save" at bounding box center [106, 245] width 23 height 10
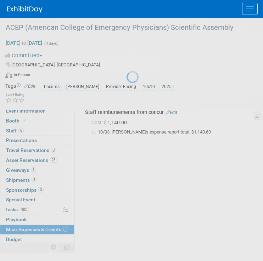
scroll to position [11, 0]
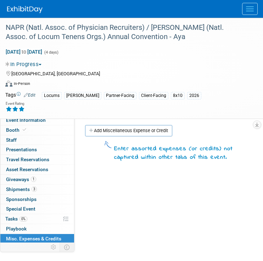
click at [251, 14] on button "Menu" at bounding box center [250, 9] width 16 height 12
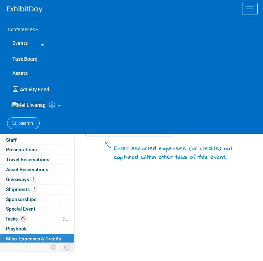
click at [34, 130] on link "Search" at bounding box center [23, 123] width 33 height 12
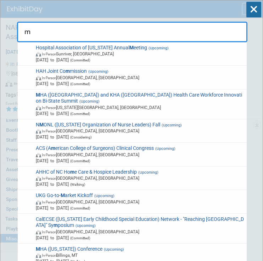
type input "m"
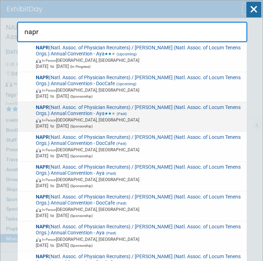
type input "napr"
click at [216, 113] on span "NAPR (Natl. Assoc. of Physician Recruiters) / [PERSON_NAME] (Natl. Assoc. of Lo…" at bounding box center [139, 116] width 211 height 24
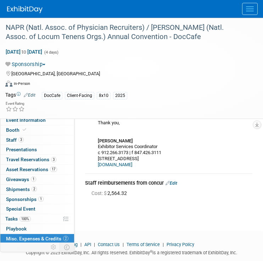
scroll to position [148, 0]
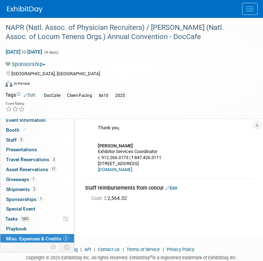
click at [173, 186] on link "Edit" at bounding box center [172, 188] width 12 height 5
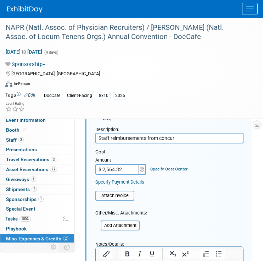
scroll to position [261, 0]
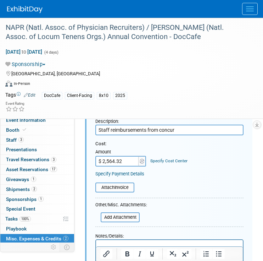
click at [124, 248] on p "Rich Text Area. Press ALT-0 for help." at bounding box center [169, 246] width 139 height 7
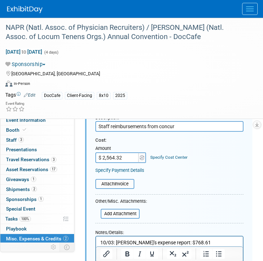
scroll to position [272, 0]
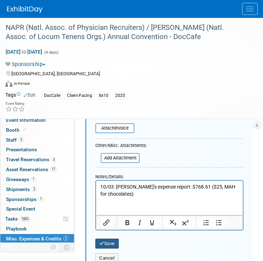
click at [100, 239] on button "Save" at bounding box center [106, 244] width 23 height 10
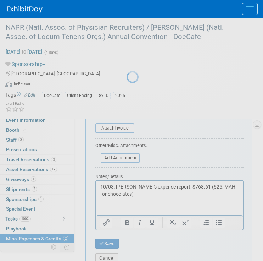
scroll to position [169, 0]
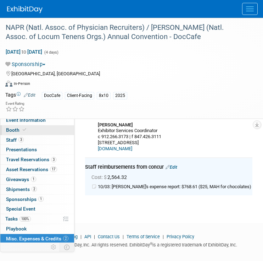
click at [56, 131] on link "Booth" at bounding box center [37, 130] width 74 height 10
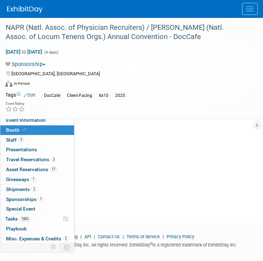
scroll to position [0, 0]
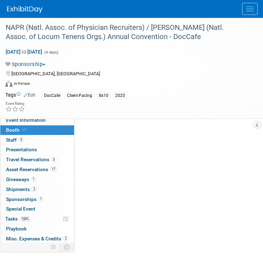
select select "8'x10'"
select select "No"
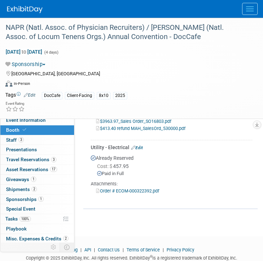
click at [251, 13] on button "Menu" at bounding box center [250, 9] width 16 height 12
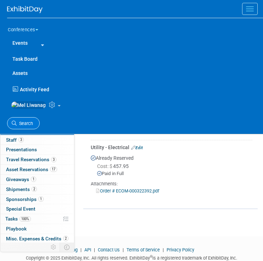
click at [27, 125] on span "Search" at bounding box center [25, 123] width 16 height 5
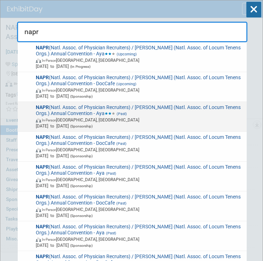
type input "napr"
click at [134, 103] on div "NAPR (Natl. Assoc. of Physician Recruiters) / NALTO (Natl. Assoc. of Locum Tene…" at bounding box center [132, 117] width 229 height 30
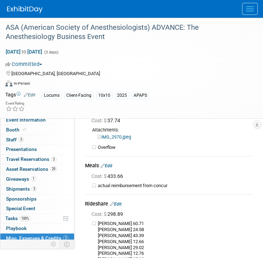
scroll to position [52, 0]
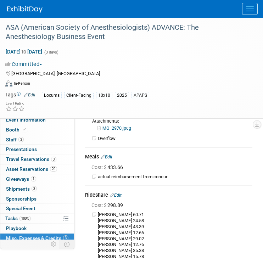
click at [113, 160] on div "Meals Edit" at bounding box center [169, 157] width 168 height 9
click at [113, 159] on link "Edit" at bounding box center [107, 157] width 12 height 5
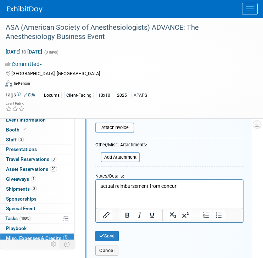
scroll to position [206, 0]
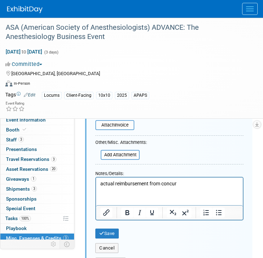
click at [197, 188] on html "actual reimbursement from concur" at bounding box center [169, 183] width 147 height 10
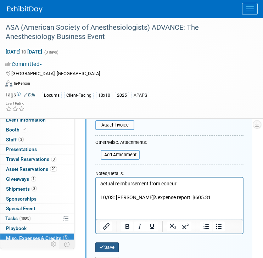
click at [110, 251] on button "Save" at bounding box center [106, 248] width 23 height 10
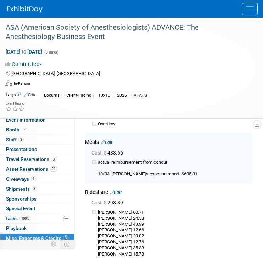
scroll to position [66, 0]
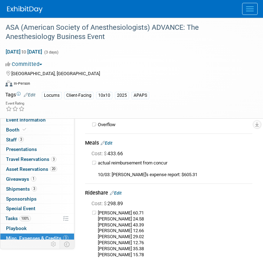
click at [260, 12] on div at bounding box center [135, 9] width 256 height 18
click at [245, 9] on button "Menu" at bounding box center [250, 9] width 16 height 12
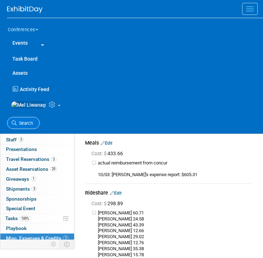
click at [28, 126] on span "Search" at bounding box center [25, 123] width 16 height 5
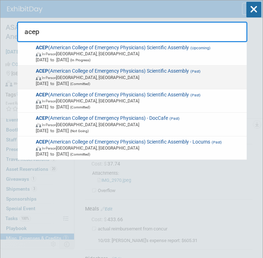
type input "acep"
click at [56, 82] on span "Sep 6, 2025 to Sep 9, 2025 (Committed)" at bounding box center [140, 84] width 209 height 6
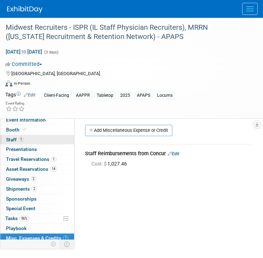
click at [41, 143] on link "1 Staff 1" at bounding box center [37, 140] width 74 height 10
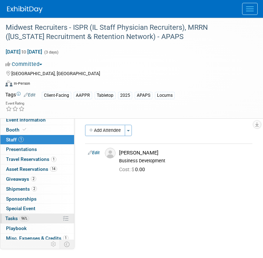
click at [45, 214] on link "96% Tasks 96%" at bounding box center [37, 219] width 74 height 10
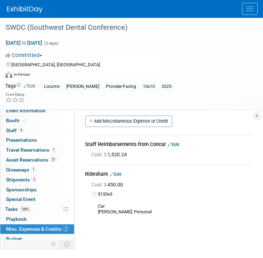
click at [180, 141] on div "Staff Reimbursements from Concur Edit" at bounding box center [169, 145] width 168 height 9
click at [178, 143] on link "Edit" at bounding box center [174, 144] width 12 height 5
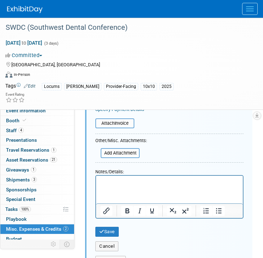
scroll to position [141, 0]
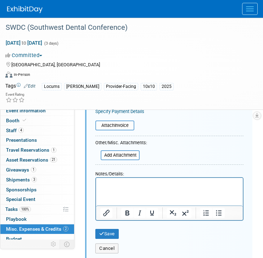
click at [124, 188] on html at bounding box center [169, 183] width 147 height 10
click at [105, 235] on button "Save" at bounding box center [106, 234] width 23 height 10
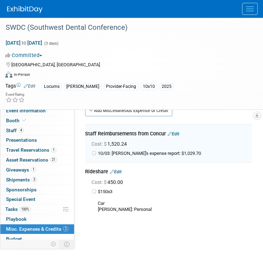
scroll to position [0, 0]
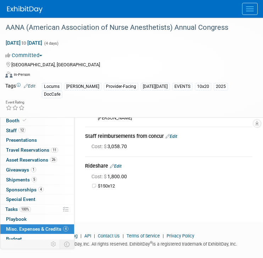
scroll to position [142, 0]
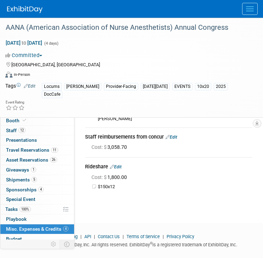
click at [176, 136] on link "Edit" at bounding box center [172, 137] width 12 height 5
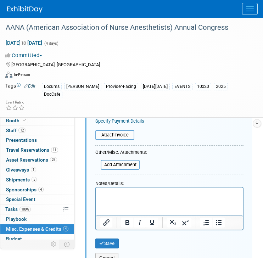
scroll to position [274, 0]
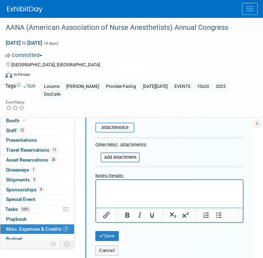
click at [115, 190] on html at bounding box center [169, 185] width 147 height 10
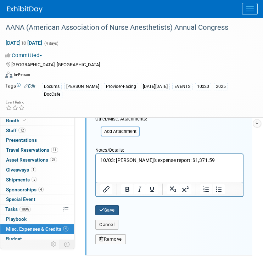
click at [117, 206] on button "Save" at bounding box center [106, 211] width 23 height 10
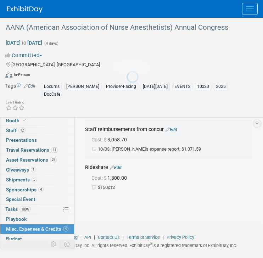
scroll to position [145, 0]
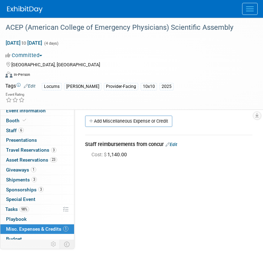
click at [174, 145] on link "Edit" at bounding box center [172, 144] width 12 height 5
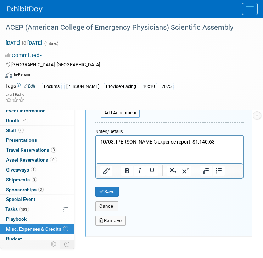
scroll to position [185, 0]
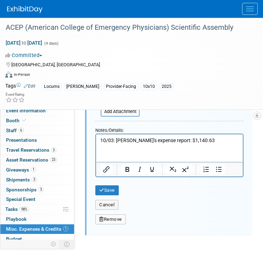
click at [248, 12] on button "Menu" at bounding box center [250, 9] width 16 height 12
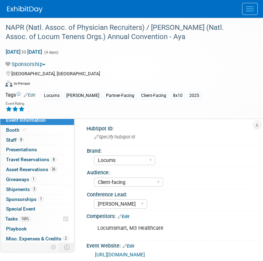
select select "Locums"
select select "Client-facing"
select select "[PERSON_NAME]"
click at [49, 239] on span "Misc. Expenses & Credits 2" at bounding box center [37, 239] width 62 height 6
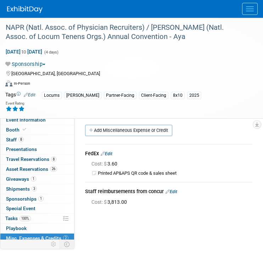
click at [23, 7] on img at bounding box center [24, 9] width 35 height 7
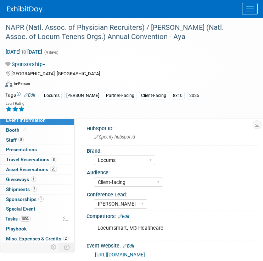
select select "Locums"
select select "Client-facing"
select select "[PERSON_NAME]"
click at [28, 143] on link "8 Staff 8" at bounding box center [37, 140] width 74 height 10
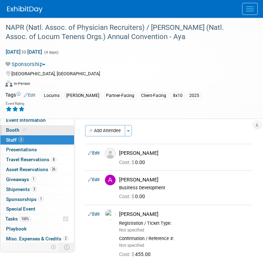
click at [26, 127] on link "Booth" at bounding box center [37, 130] width 74 height 10
select select "8'x10'"
select select "No"
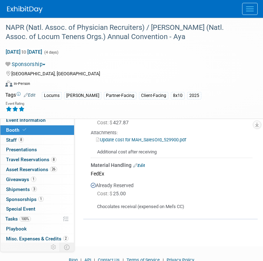
scroll to position [569, 0]
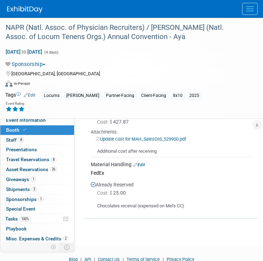
click at [142, 167] on link "Edit" at bounding box center [139, 164] width 12 height 5
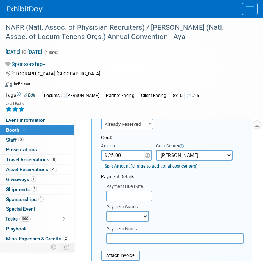
scroll to position [661, 0]
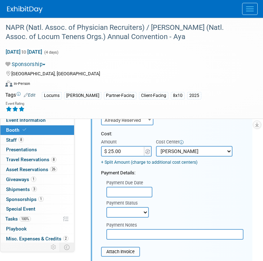
click at [132, 157] on input "$ 25.00" at bounding box center [123, 151] width 44 height 11
type input "$ 0.00"
click at [186, 201] on div "Payment Due Date Payment Status Not Paid Yet Partially Paid Paid in Full Next P…" at bounding box center [172, 196] width 153 height 41
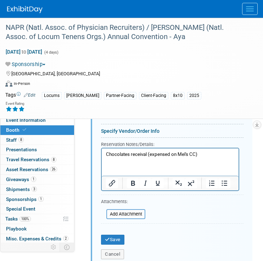
scroll to position [801, 0]
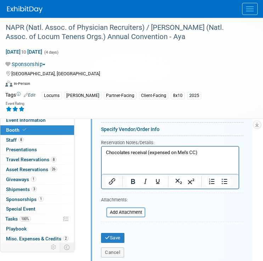
click at [197, 152] on p "Chocolates receival (expensed on Mel's CC)" at bounding box center [170, 152] width 129 height 7
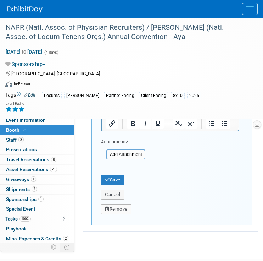
scroll to position [914, 0]
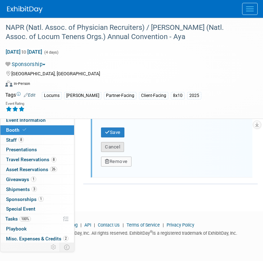
click at [121, 145] on button "Cancel" at bounding box center [112, 147] width 23 height 10
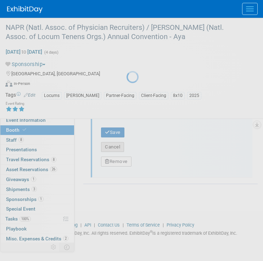
scroll to position [611, 0]
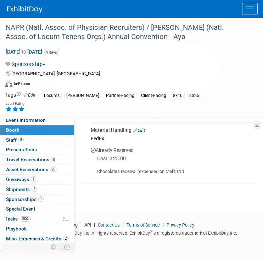
click at [144, 130] on link "Edit" at bounding box center [139, 130] width 12 height 5
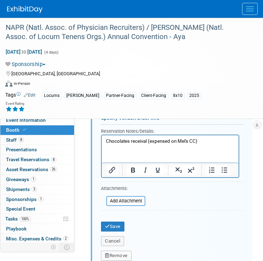
scroll to position [815, 0]
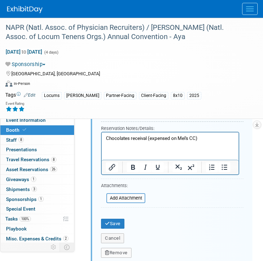
click at [194, 140] on p "Chocolates receival (expensed on Mel's CC)" at bounding box center [170, 138] width 129 height 7
click at [111, 226] on div "Save" at bounding box center [172, 221] width 153 height 15
click at [113, 229] on button "Save" at bounding box center [112, 224] width 23 height 10
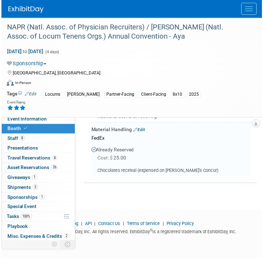
scroll to position [600, 0]
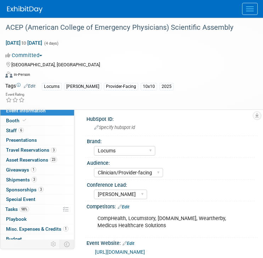
select select "Locums"
select select "Clinician/Provider-facing"
select select "[PERSON_NAME]"
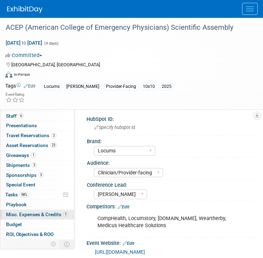
scroll to position [10, 0]
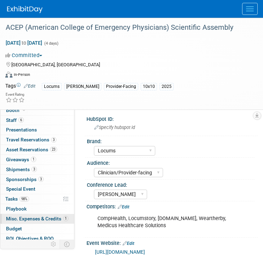
click at [38, 220] on span "Misc. Expenses & Credits 1" at bounding box center [37, 219] width 62 height 6
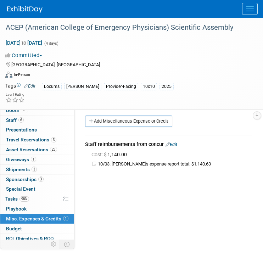
click at [175, 146] on link "Edit" at bounding box center [172, 144] width 12 height 5
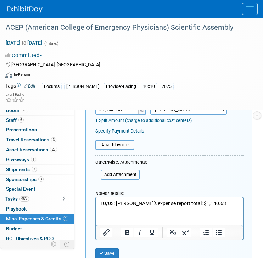
scroll to position [124, 0]
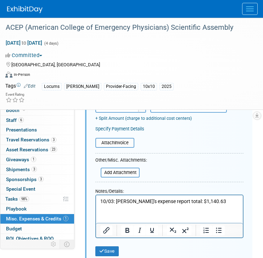
click at [174, 202] on p "10/03: [PERSON_NAME]'s expense report total: $1,140.63" at bounding box center [169, 201] width 139 height 7
click at [105, 250] on button "Save" at bounding box center [106, 252] width 23 height 10
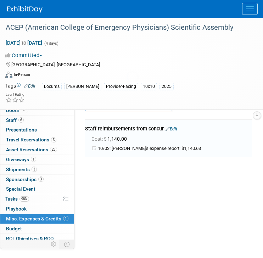
scroll to position [11, 0]
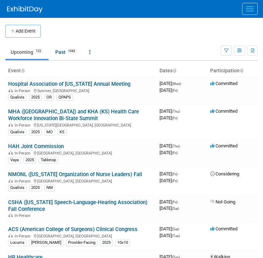
click at [253, 11] on button "Menu" at bounding box center [250, 9] width 16 height 12
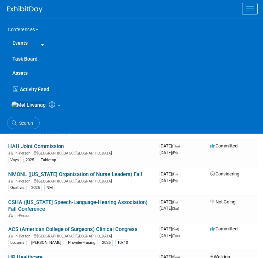
click at [23, 88] on span "Activity Feed" at bounding box center [34, 90] width 29 height 6
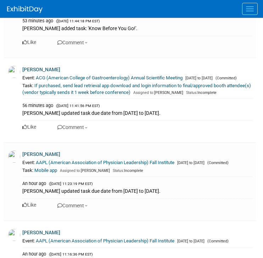
scroll to position [852, 0]
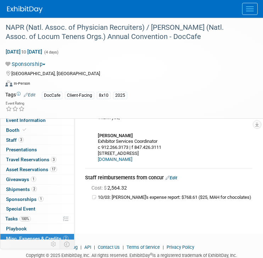
scroll to position [171, 0]
